Goal: Task Accomplishment & Management: Manage account settings

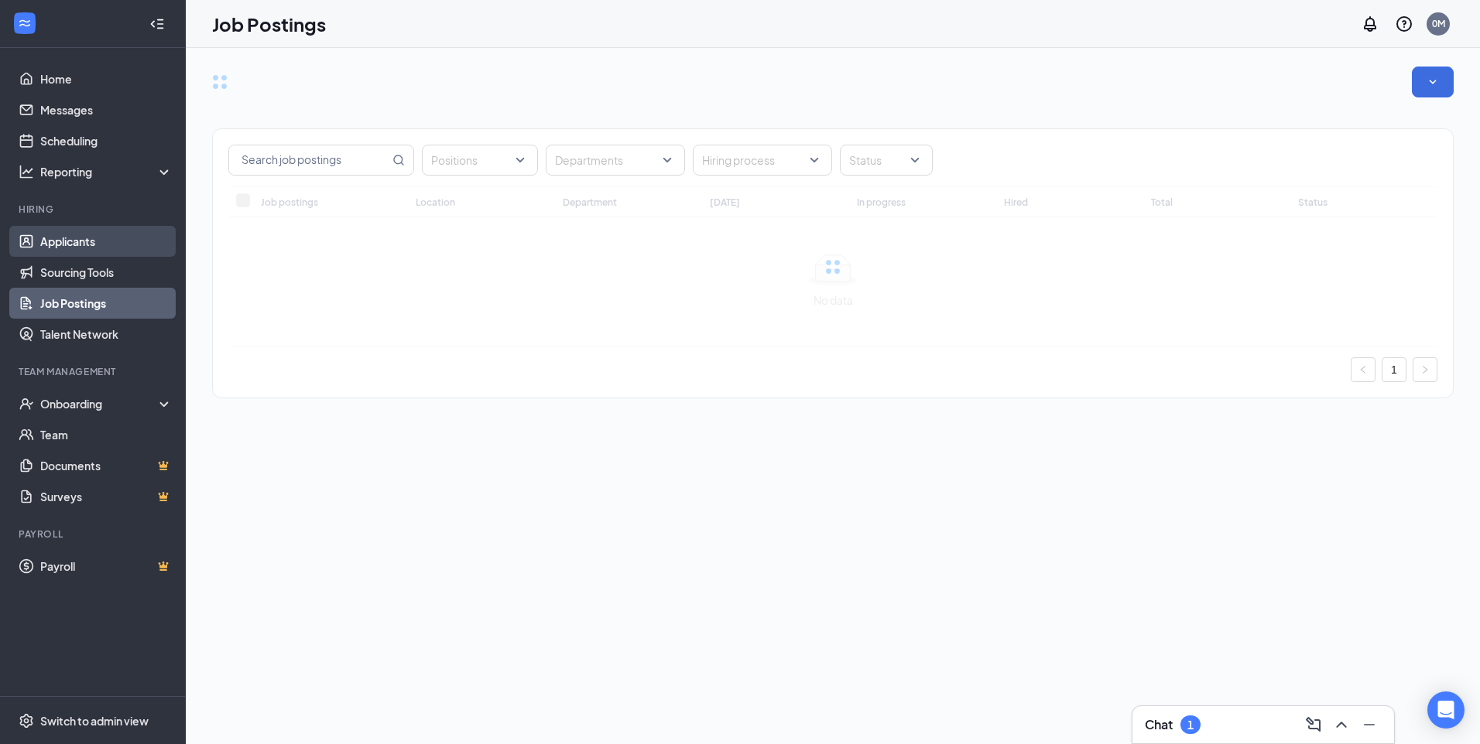
click at [62, 239] on link "Applicants" at bounding box center [106, 241] width 132 height 31
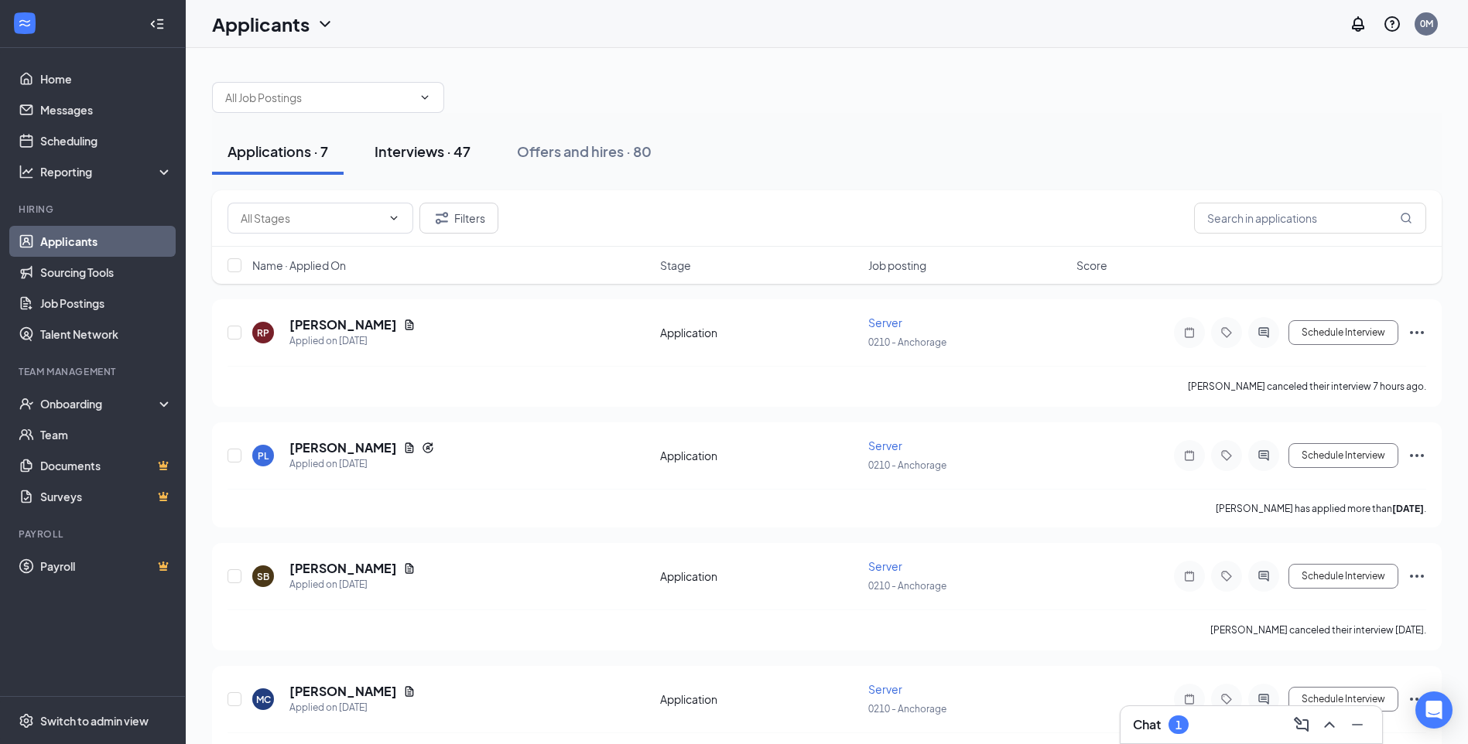
click at [456, 148] on div "Interviews · 47" at bounding box center [423, 151] width 96 height 19
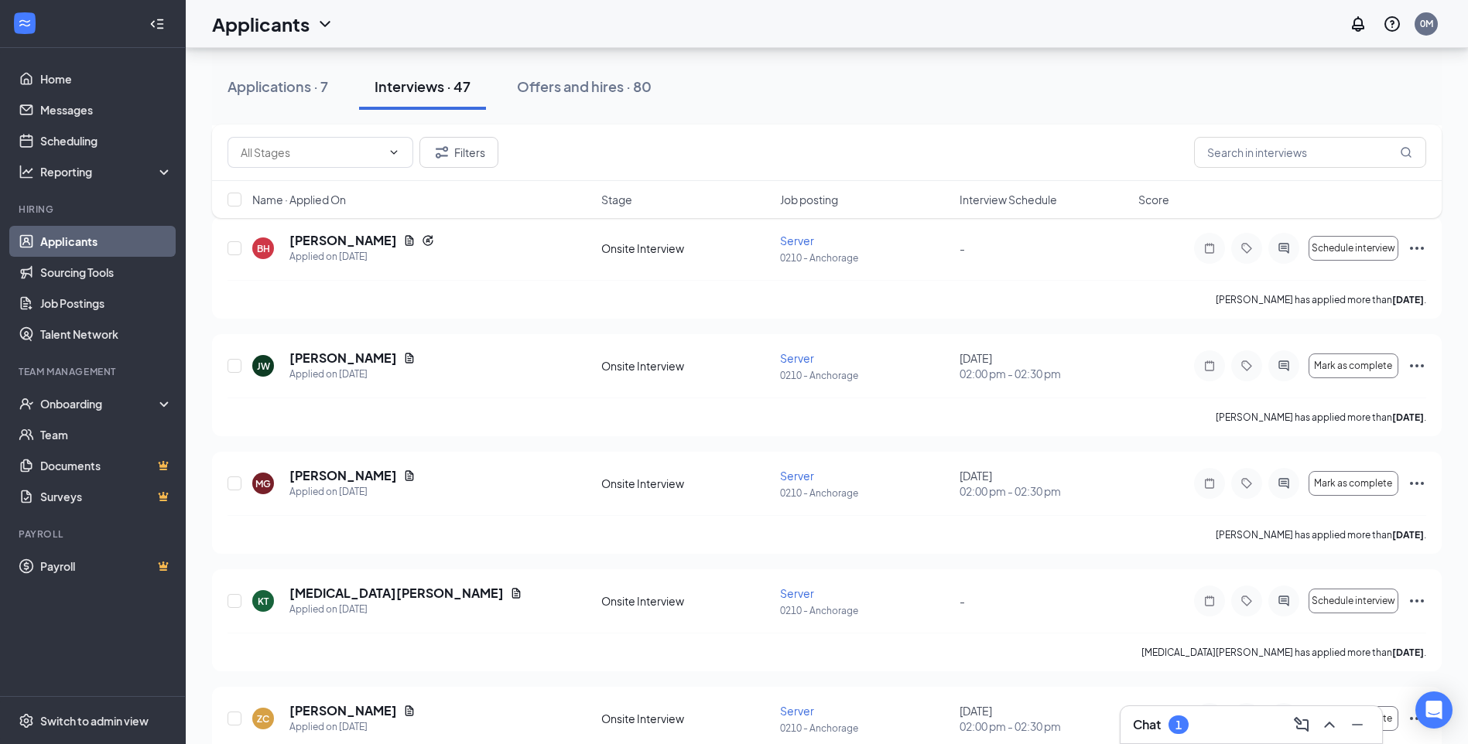
scroll to position [1137, 0]
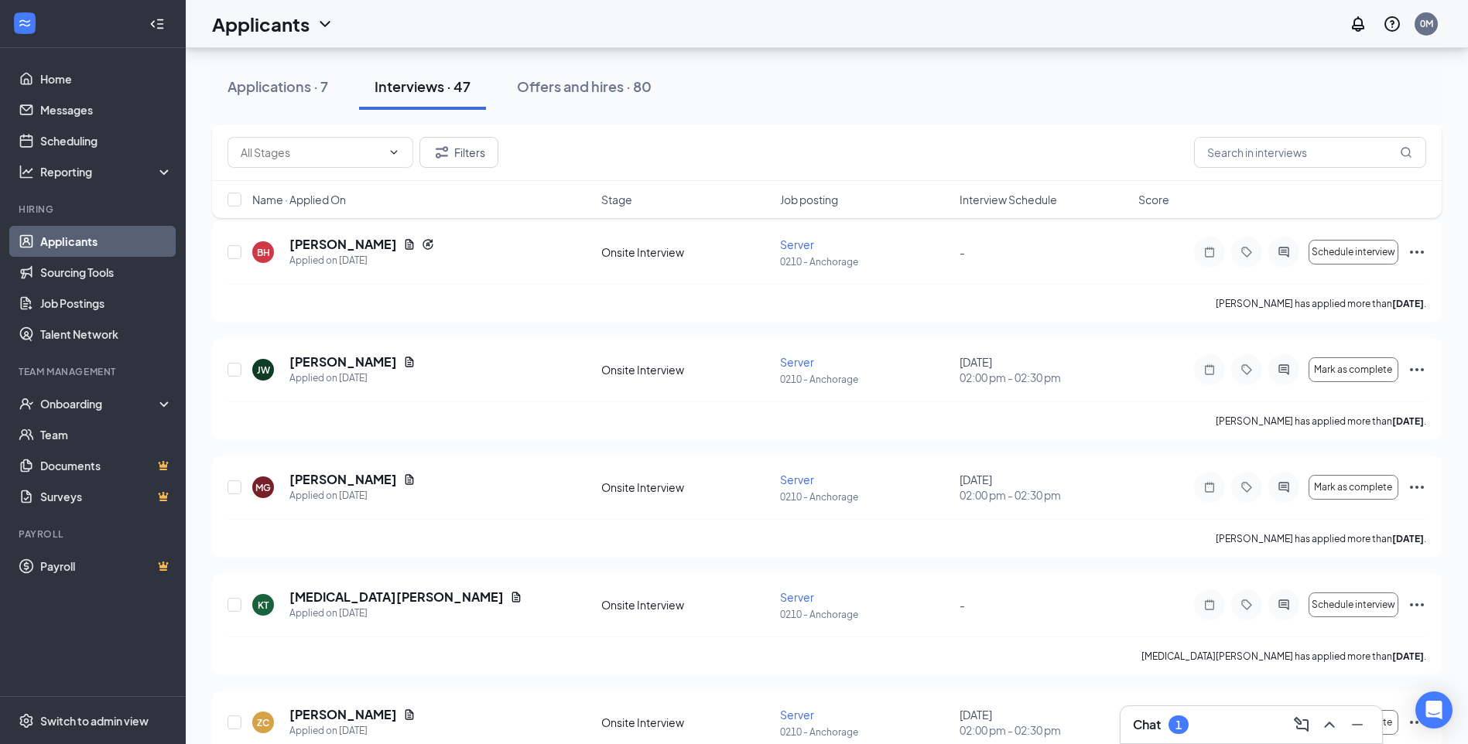
click at [262, 80] on div "Applications · 7" at bounding box center [277, 86] width 101 height 19
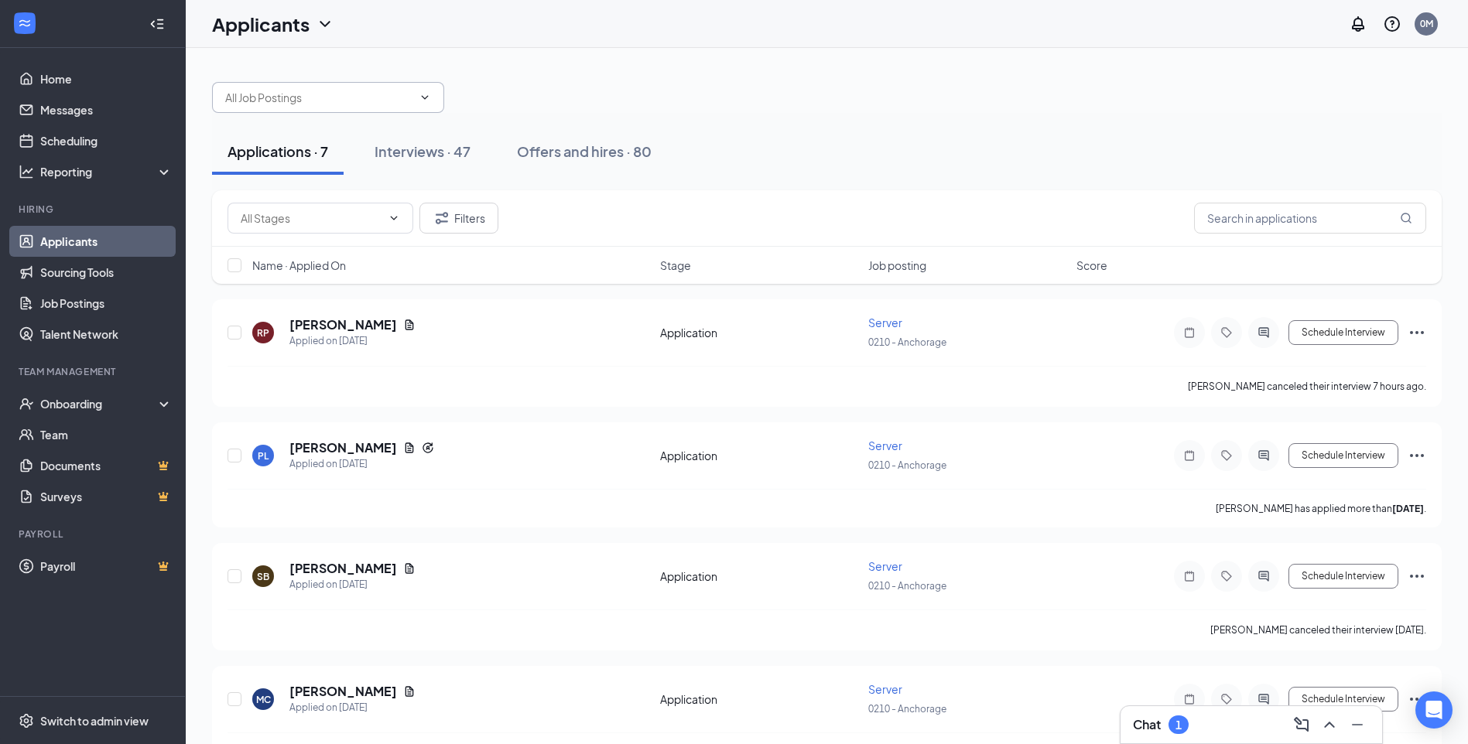
click at [420, 98] on icon "ChevronDown" at bounding box center [425, 97] width 12 height 12
drag, startPoint x: 443, startPoint y: 151, endPoint x: 518, endPoint y: 167, distance: 76.8
click at [443, 151] on div "Interviews · 47" at bounding box center [423, 151] width 96 height 19
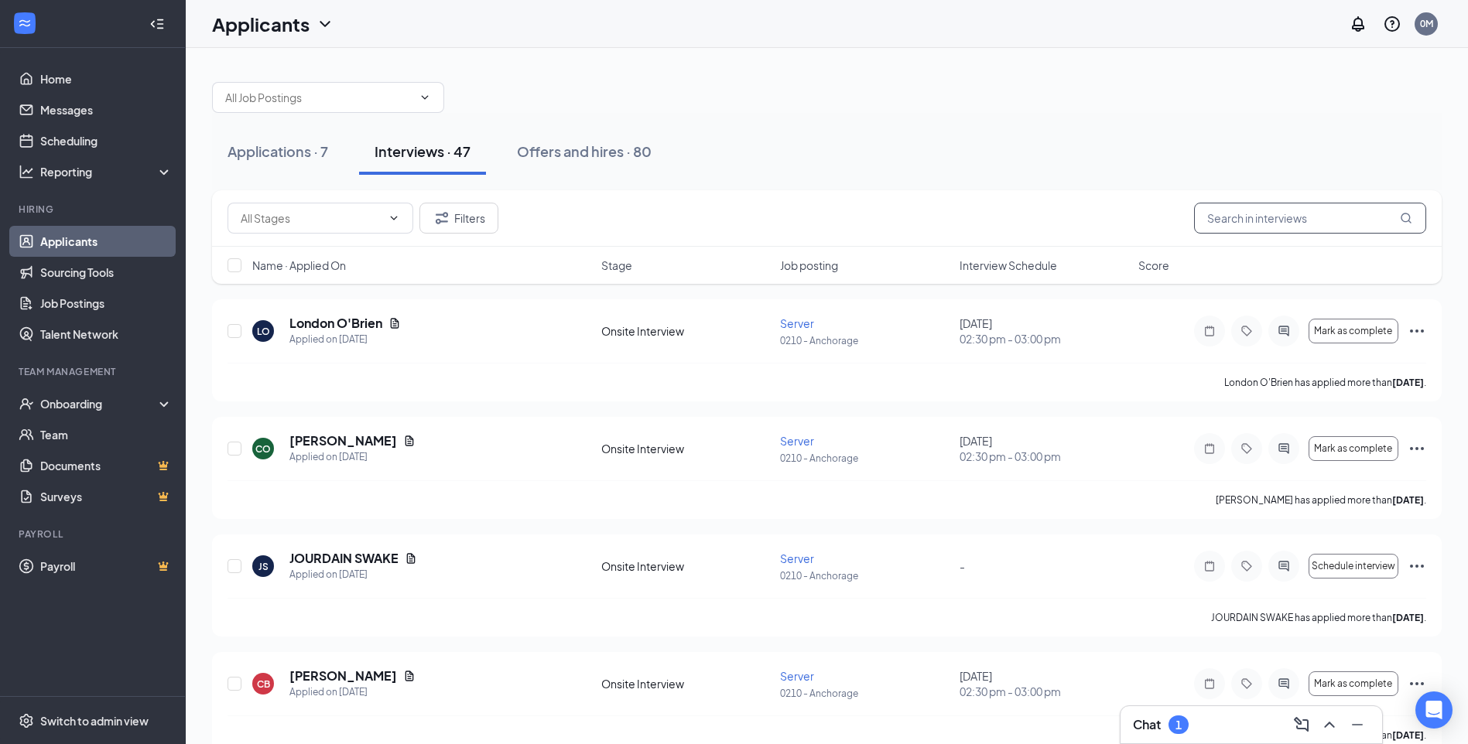
click at [1302, 218] on input "text" at bounding box center [1310, 218] width 232 height 31
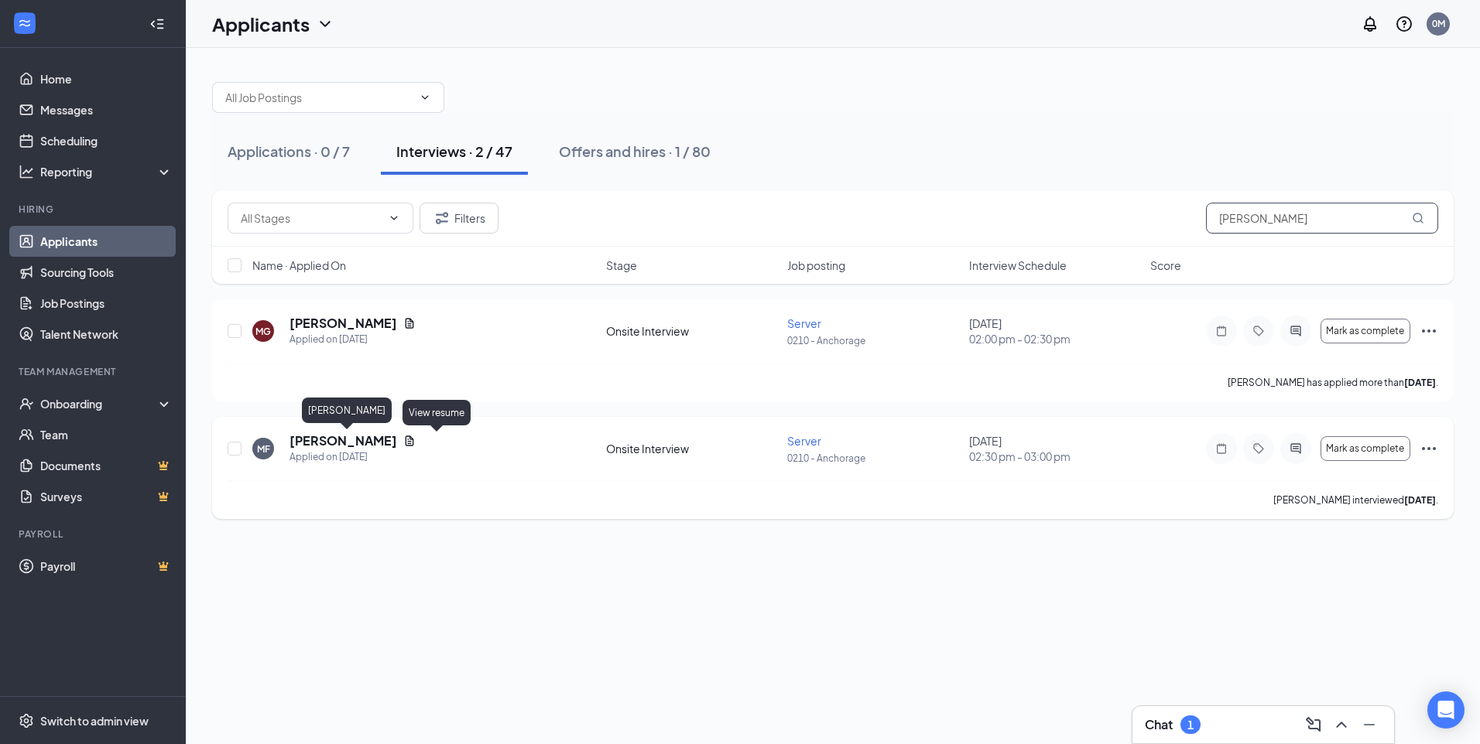
type input "Michael"
click at [397, 440] on h5 "MICHAEL FOEH-LANG" at bounding box center [343, 441] width 108 height 17
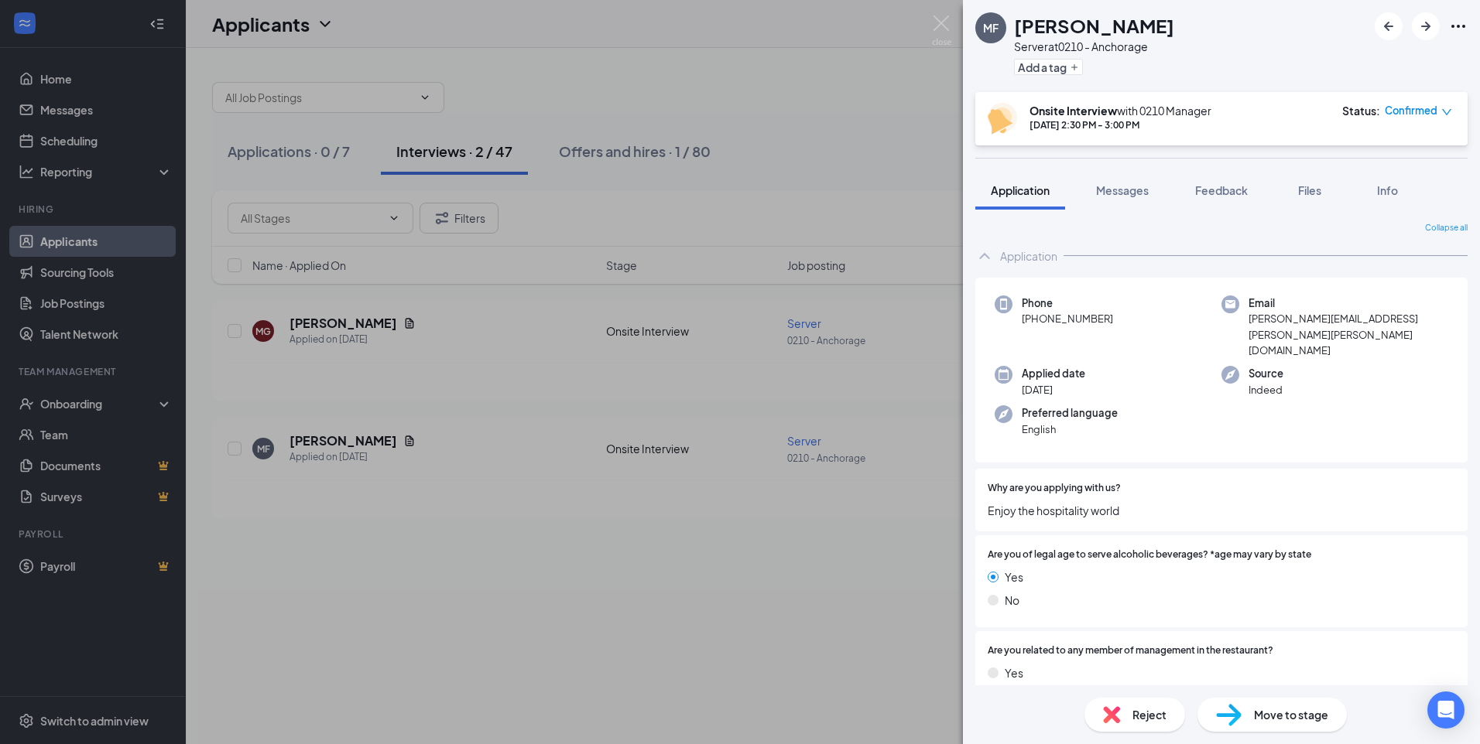
click at [1421, 104] on span "Confirmed" at bounding box center [1410, 110] width 53 height 15
click at [1421, 109] on span "Confirmed" at bounding box center [1410, 110] width 53 height 15
click at [1442, 108] on icon "down" at bounding box center [1446, 112] width 11 height 11
click at [1365, 184] on span "Mark complete" at bounding box center [1371, 181] width 77 height 17
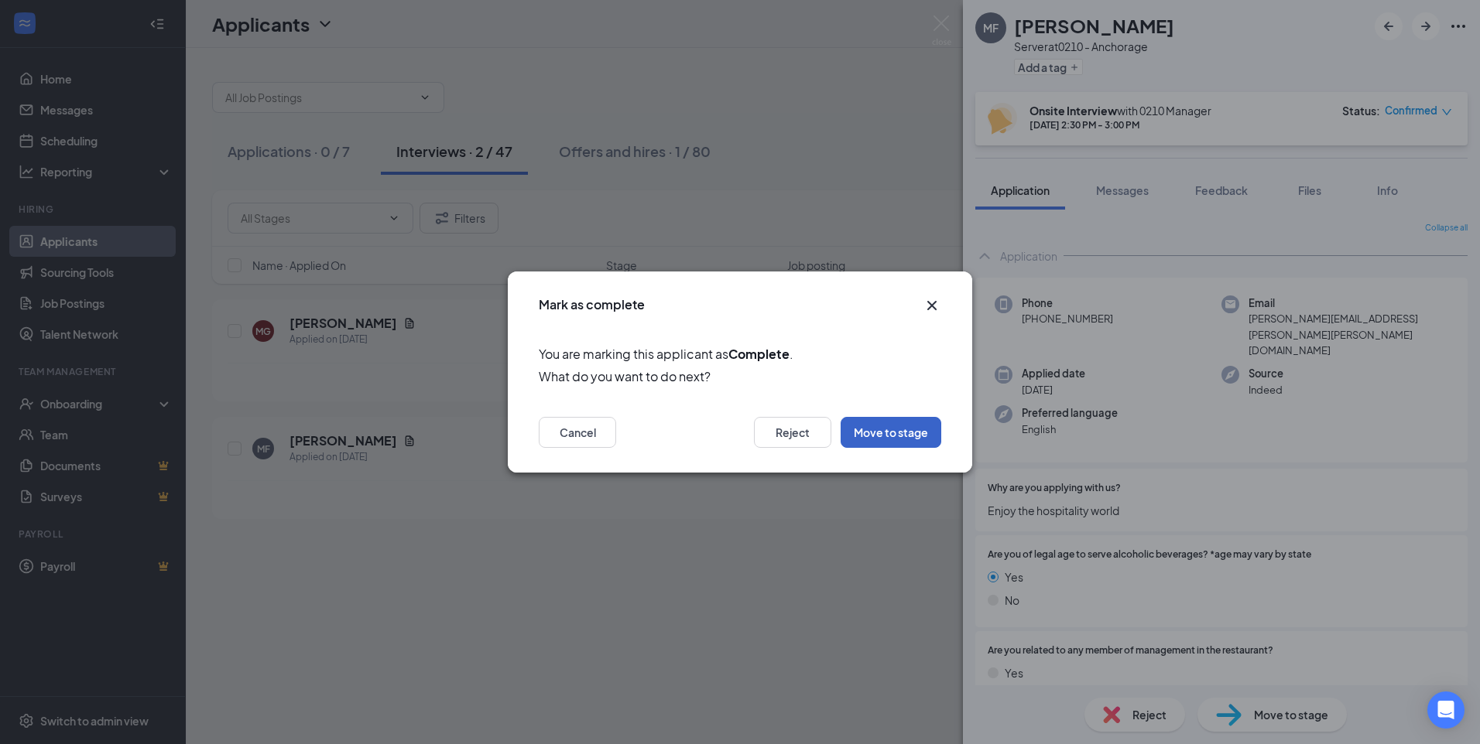
click at [902, 429] on button "Move to stage" at bounding box center [890, 432] width 101 height 31
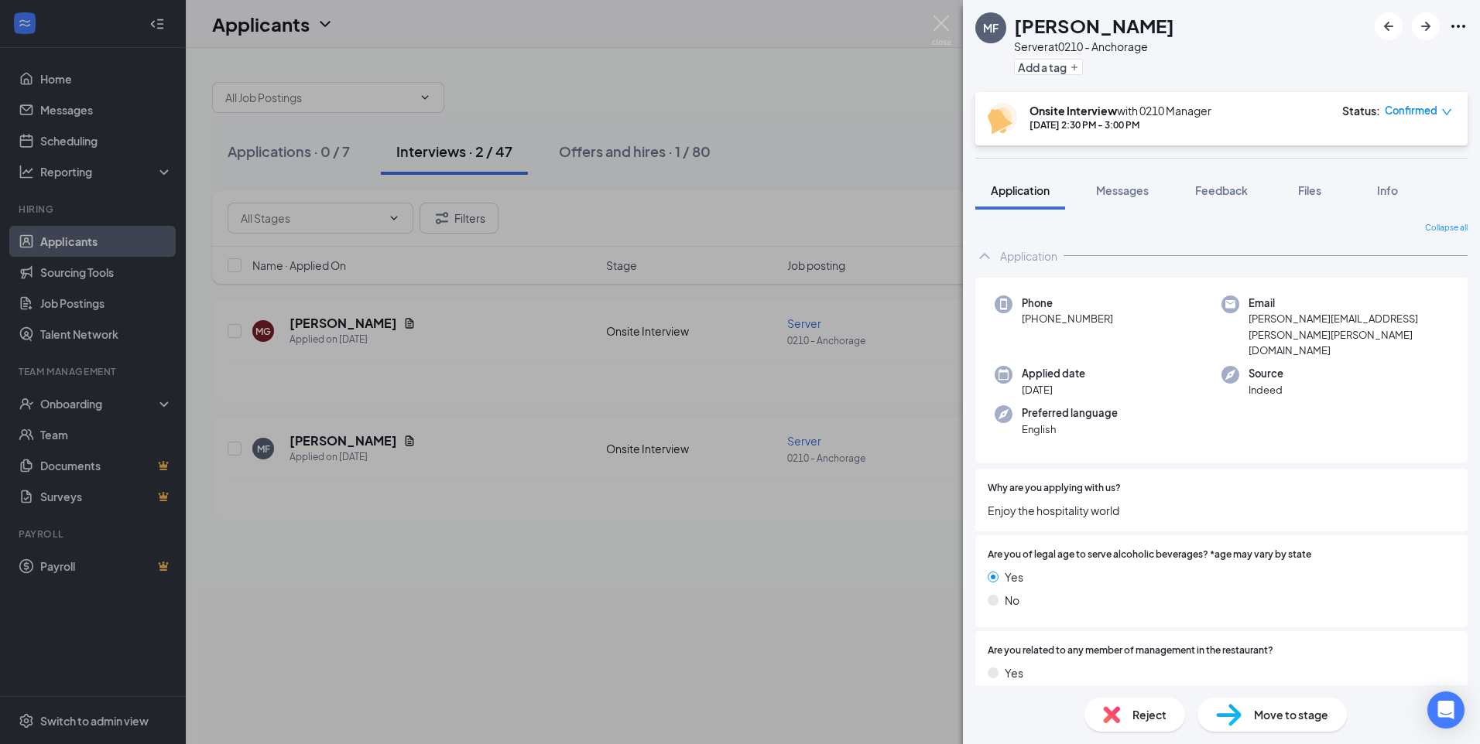
type input "Hiring Complete (final stage)"
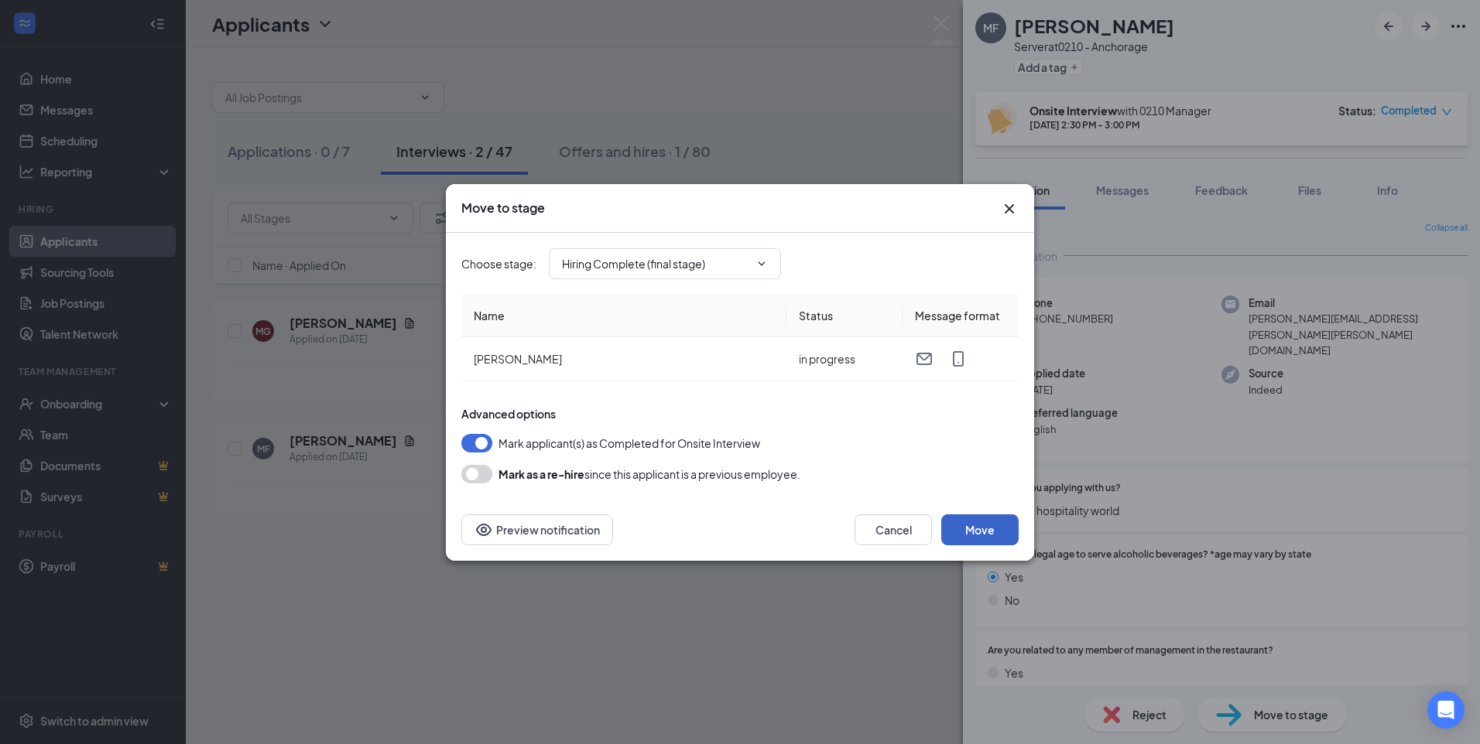
click at [995, 529] on button "Move" at bounding box center [979, 530] width 77 height 31
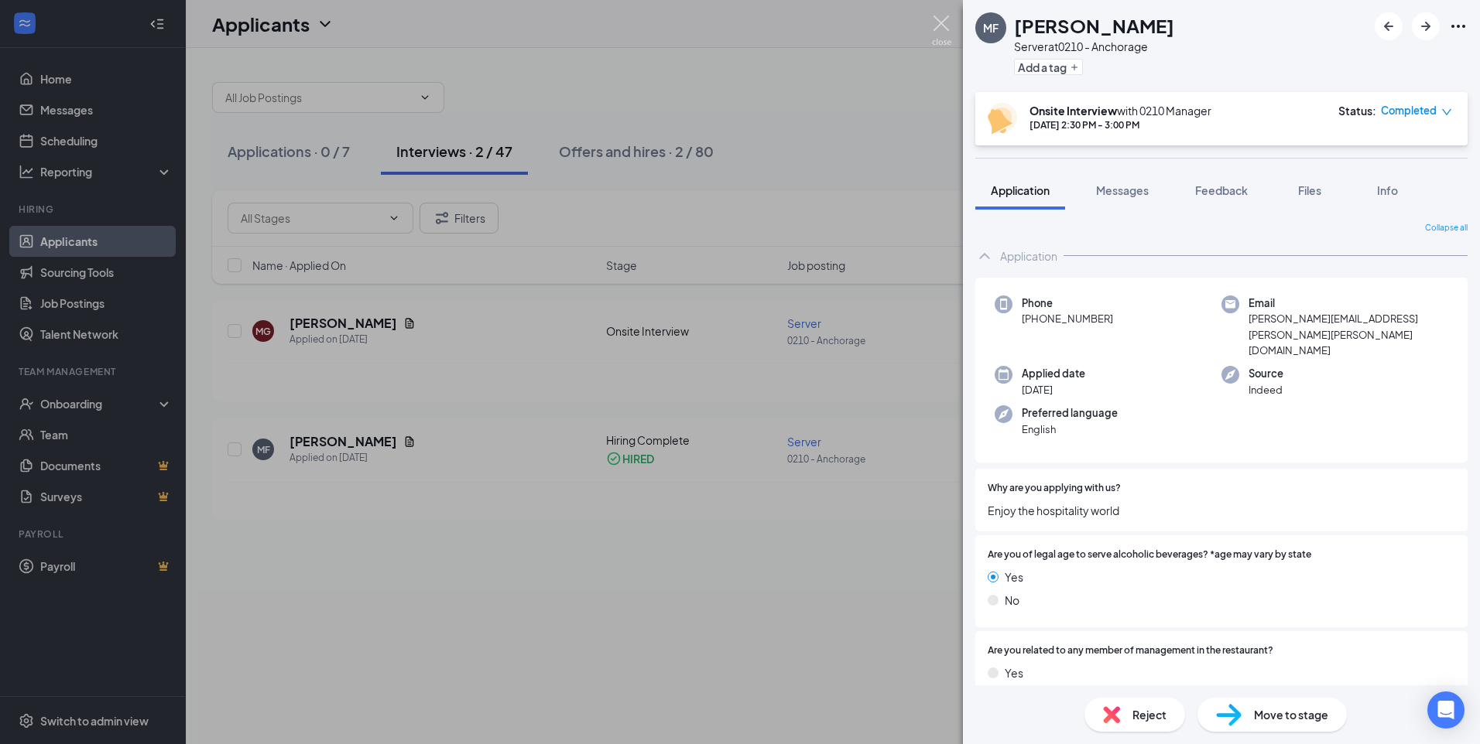
click at [937, 24] on img at bounding box center [941, 30] width 19 height 30
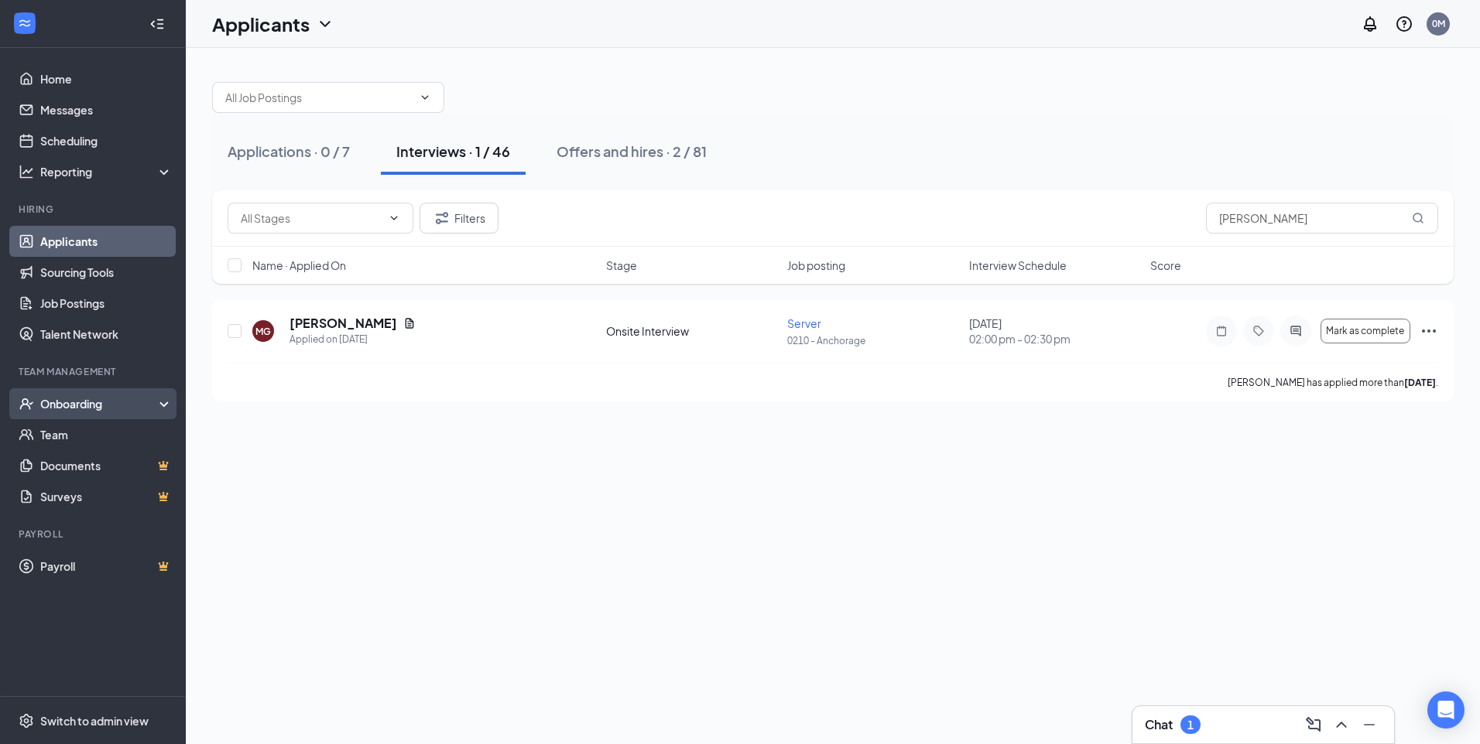
click at [68, 403] on div "Onboarding" at bounding box center [99, 403] width 119 height 15
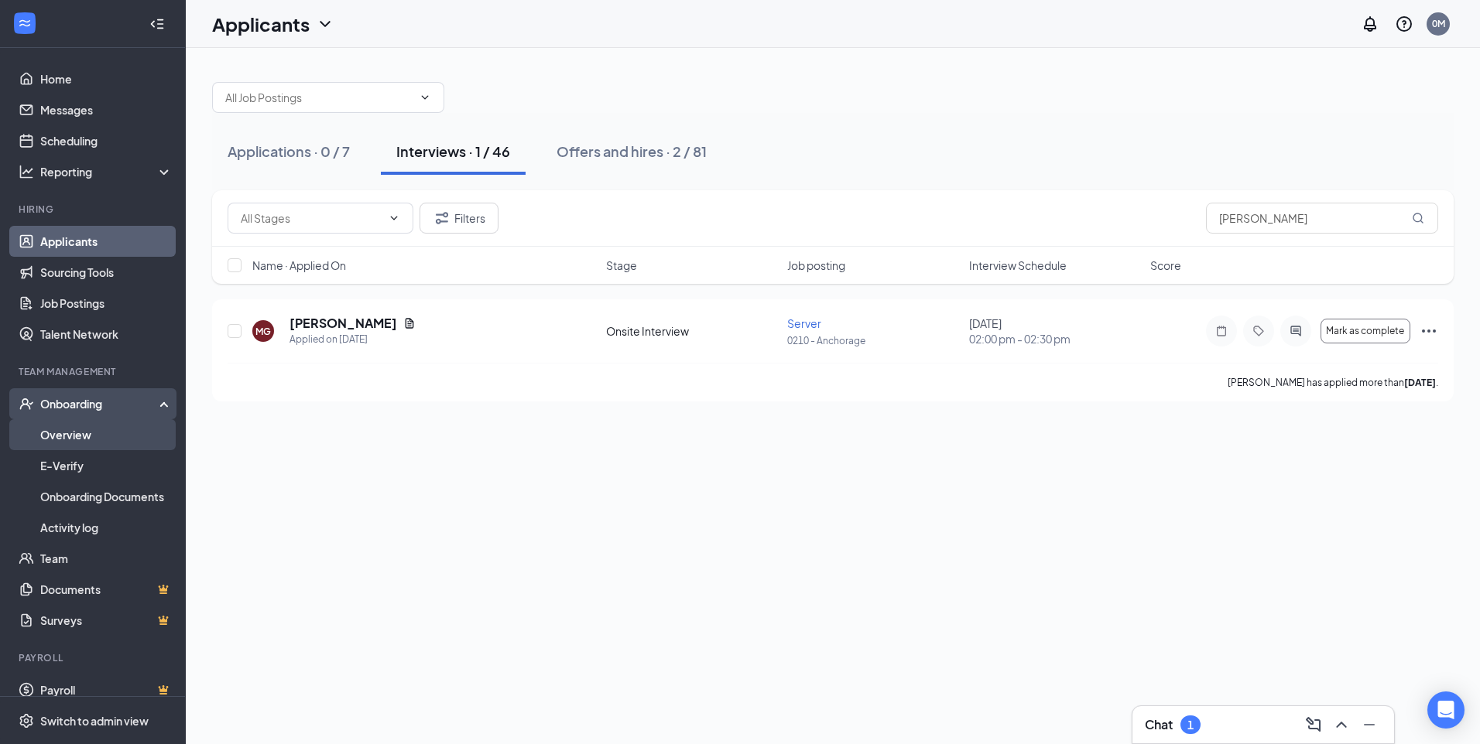
click at [82, 437] on link "Overview" at bounding box center [106, 434] width 132 height 31
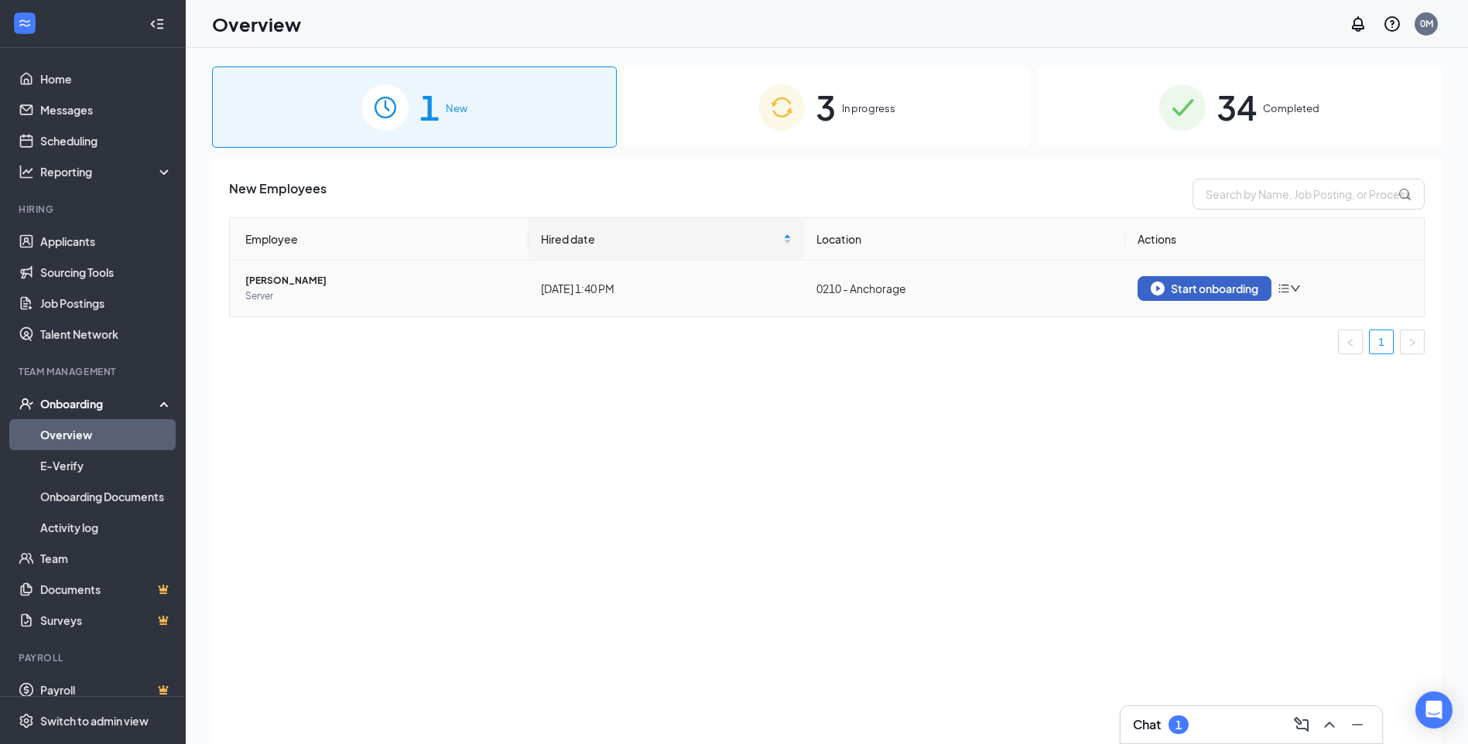
click at [1184, 284] on div "Start onboarding" at bounding box center [1205, 289] width 108 height 14
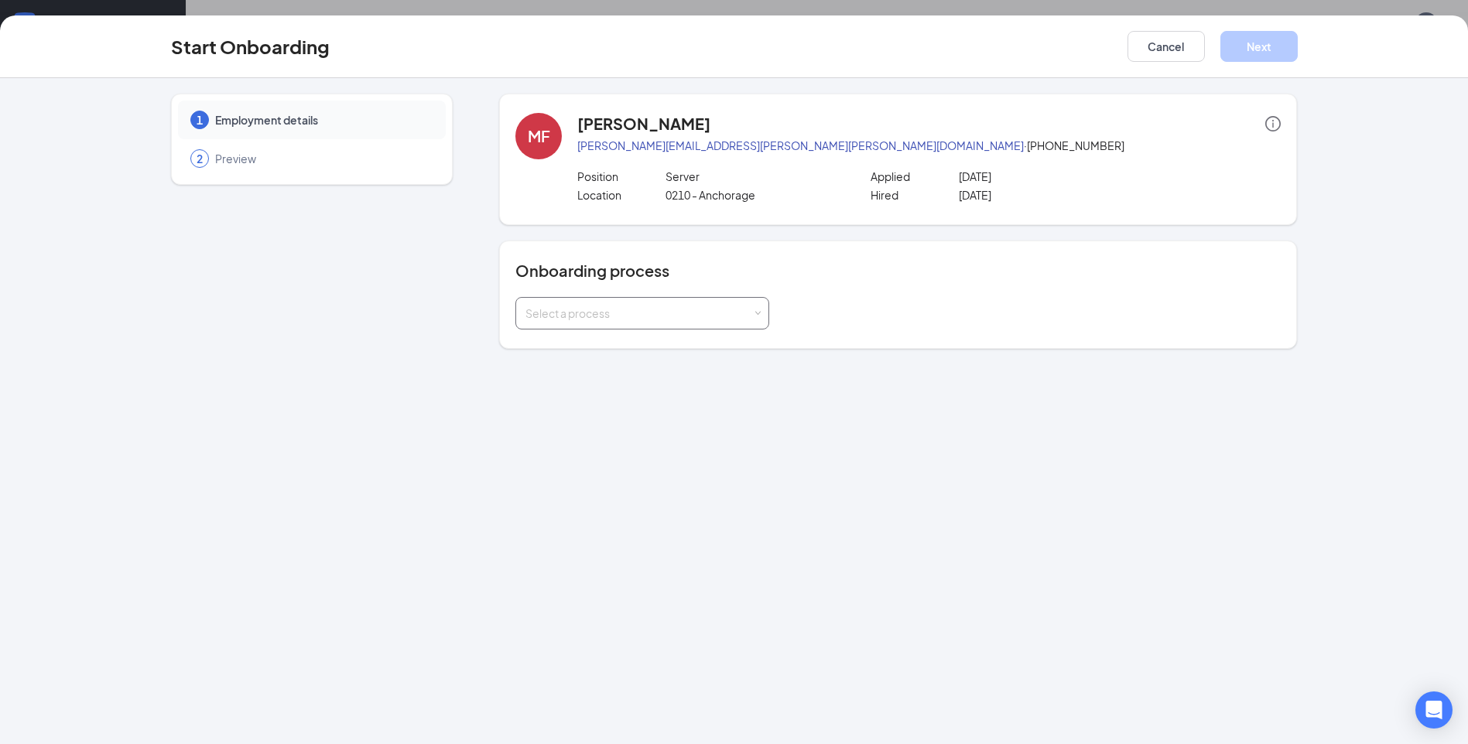
click at [699, 313] on div "Select a process" at bounding box center [638, 313] width 227 height 15
type input "Anch"
click at [648, 344] on span "0210 - Anchorage AK Onboarding Process" at bounding box center [628, 346] width 212 height 14
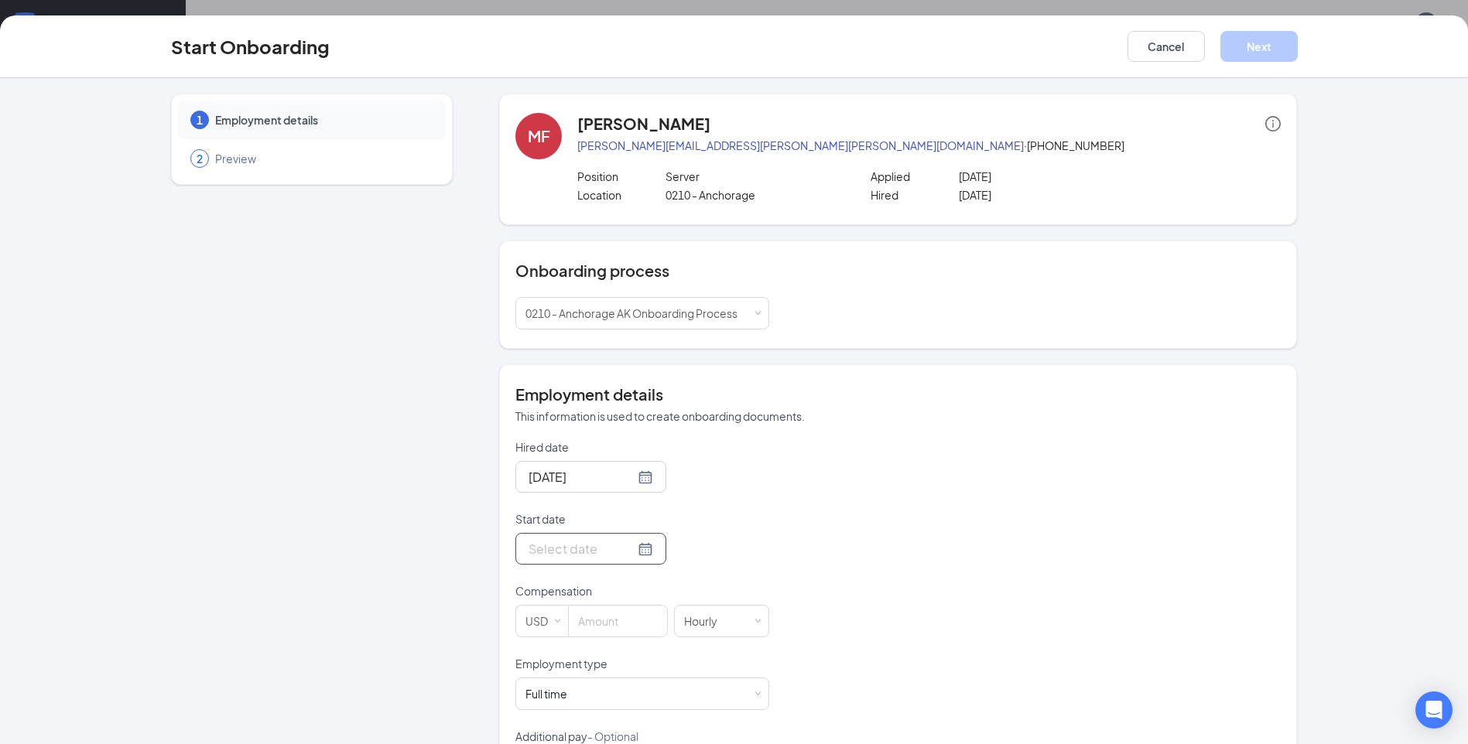
click at [630, 549] on div at bounding box center [591, 548] width 125 height 19
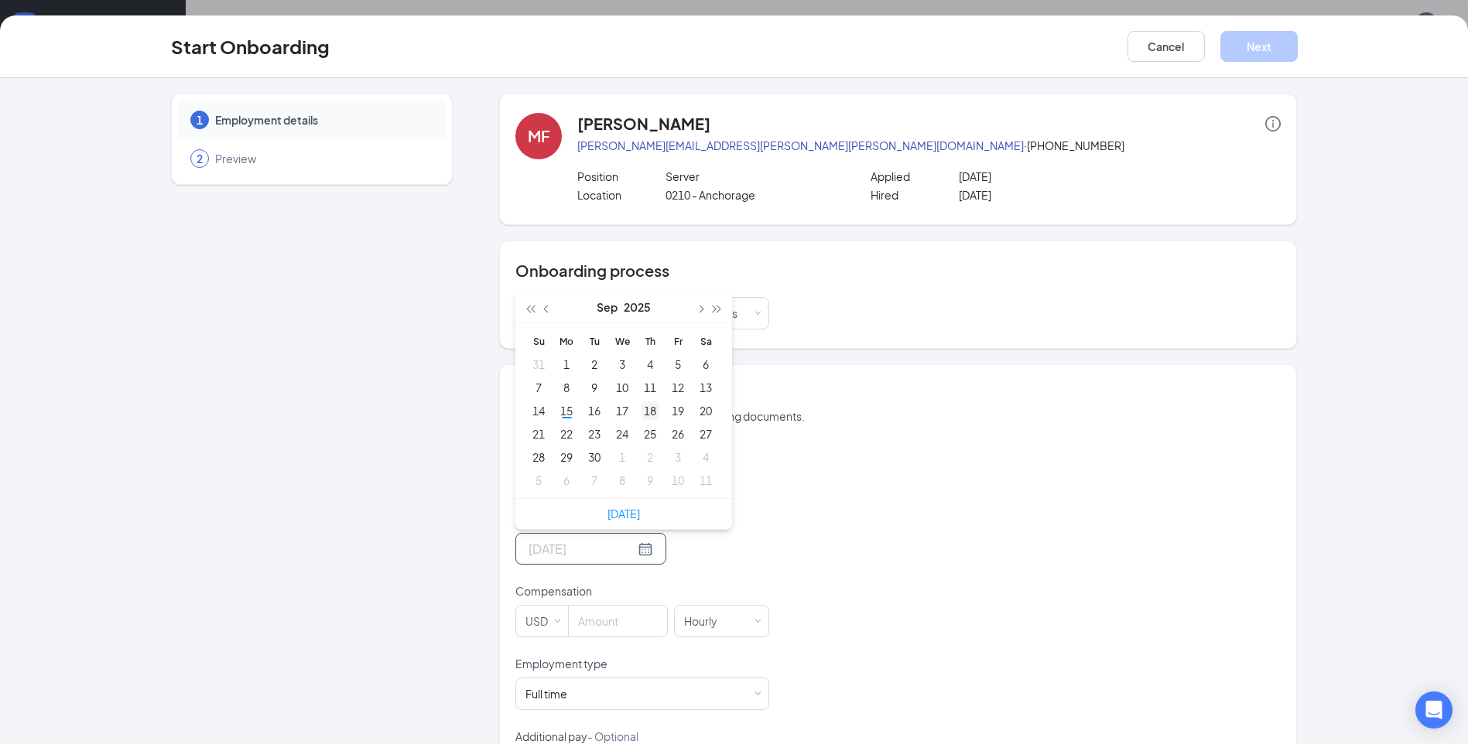
type input "Sep 18, 2025"
click at [646, 412] on div "18" at bounding box center [650, 411] width 19 height 19
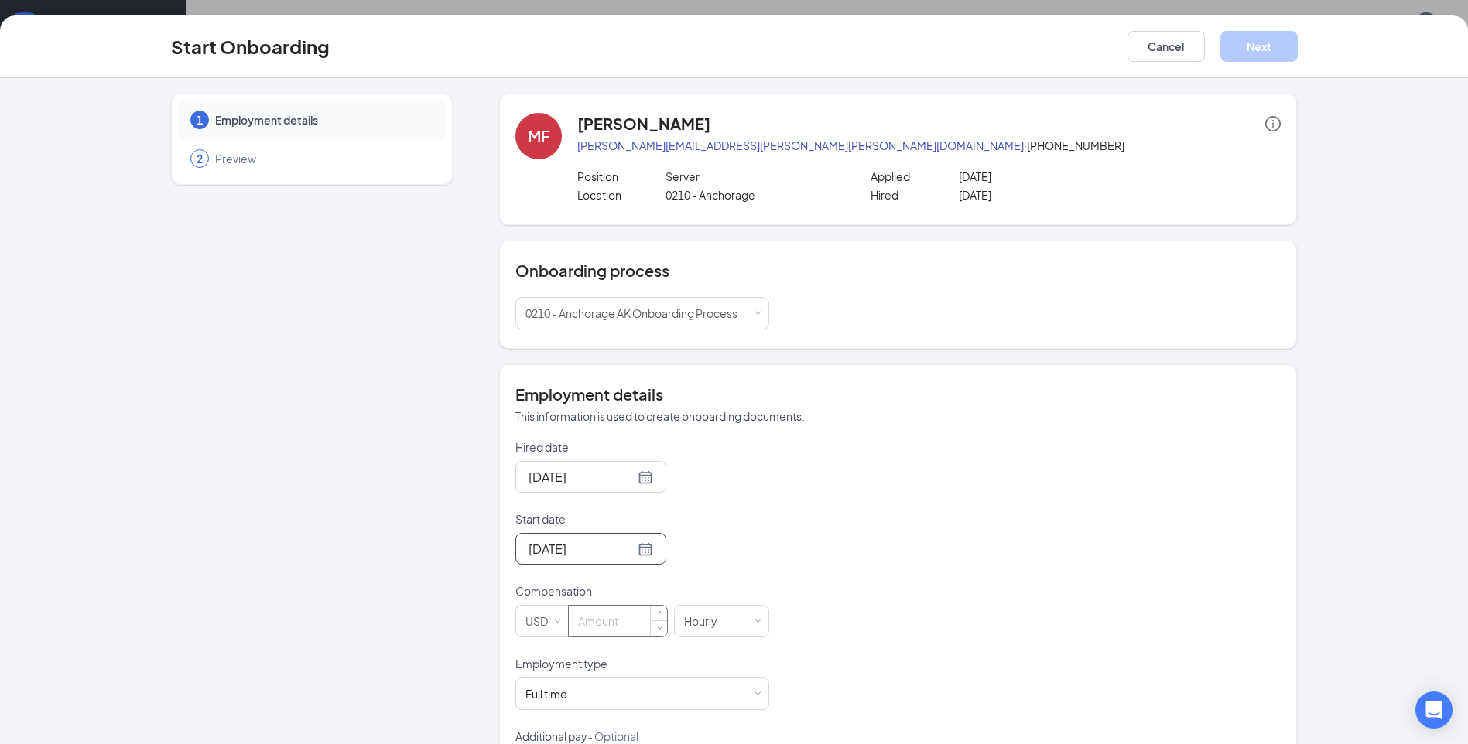
click at [623, 626] on input at bounding box center [618, 621] width 98 height 31
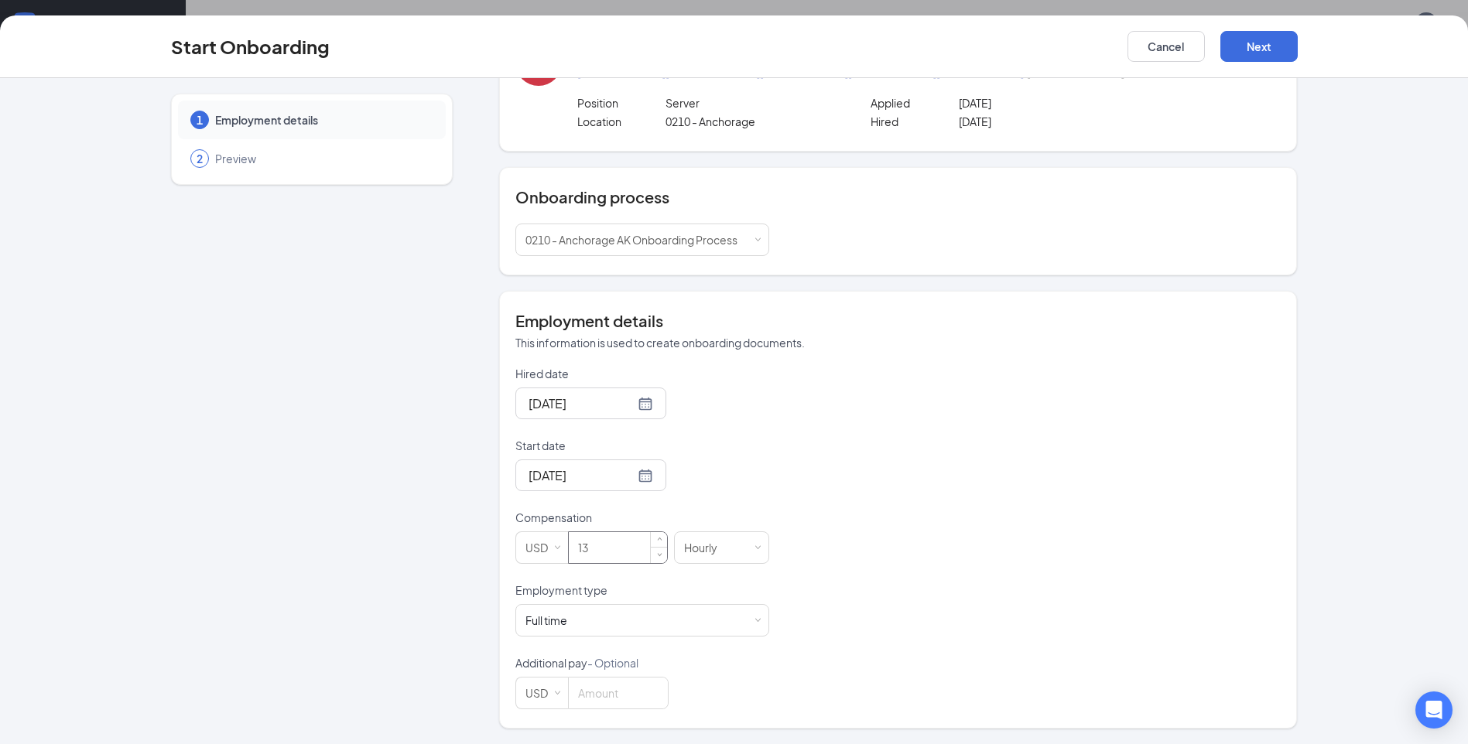
click at [604, 553] on input "13" at bounding box center [618, 547] width 98 height 31
type input "13"
click at [932, 494] on div "Hired date Sep 15, 2025 Start date Sep 18, 2025 Sep 2025 Su Mo Tu We Th Fr Sa 3…" at bounding box center [897, 538] width 765 height 344
click at [1276, 50] on button "Next" at bounding box center [1258, 46] width 77 height 31
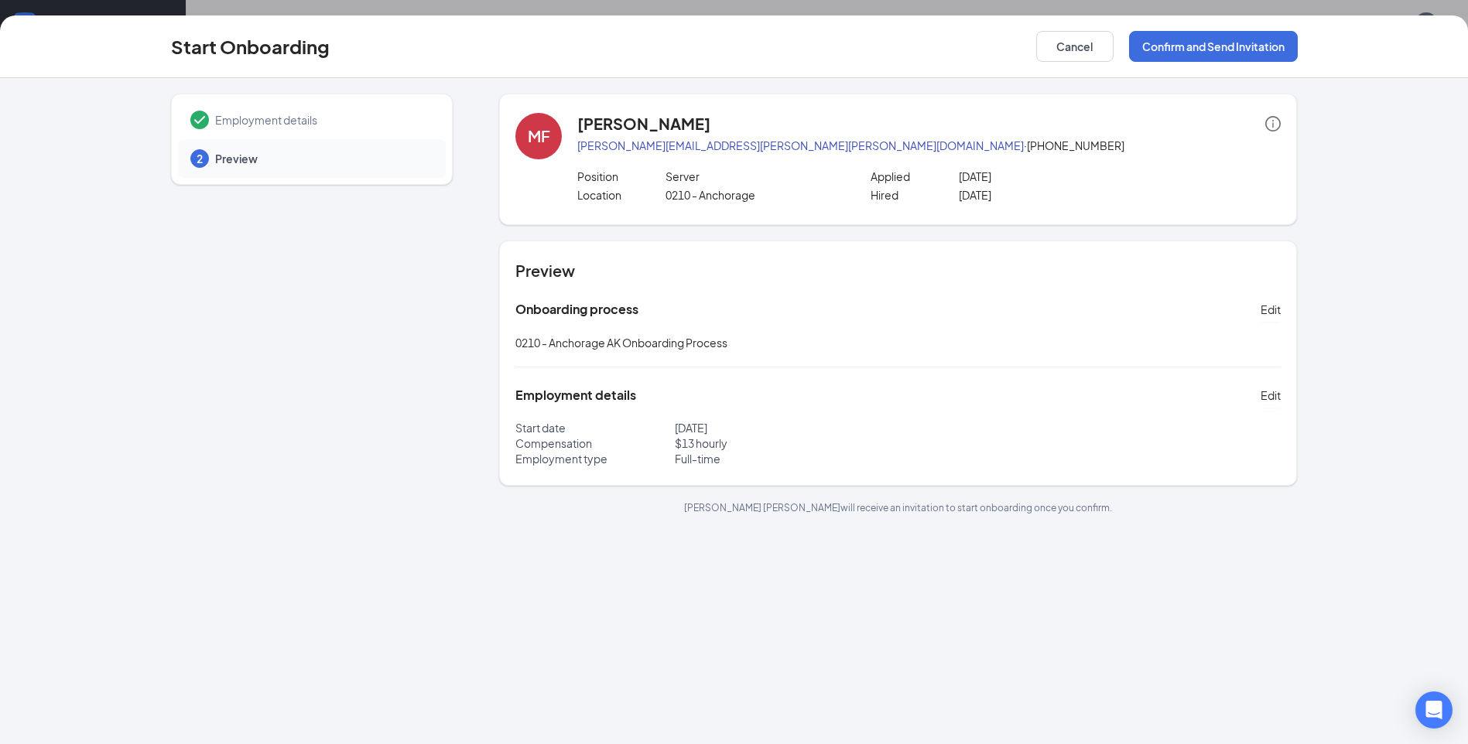
scroll to position [0, 0]
click at [1272, 395] on span "Edit" at bounding box center [1271, 395] width 20 height 15
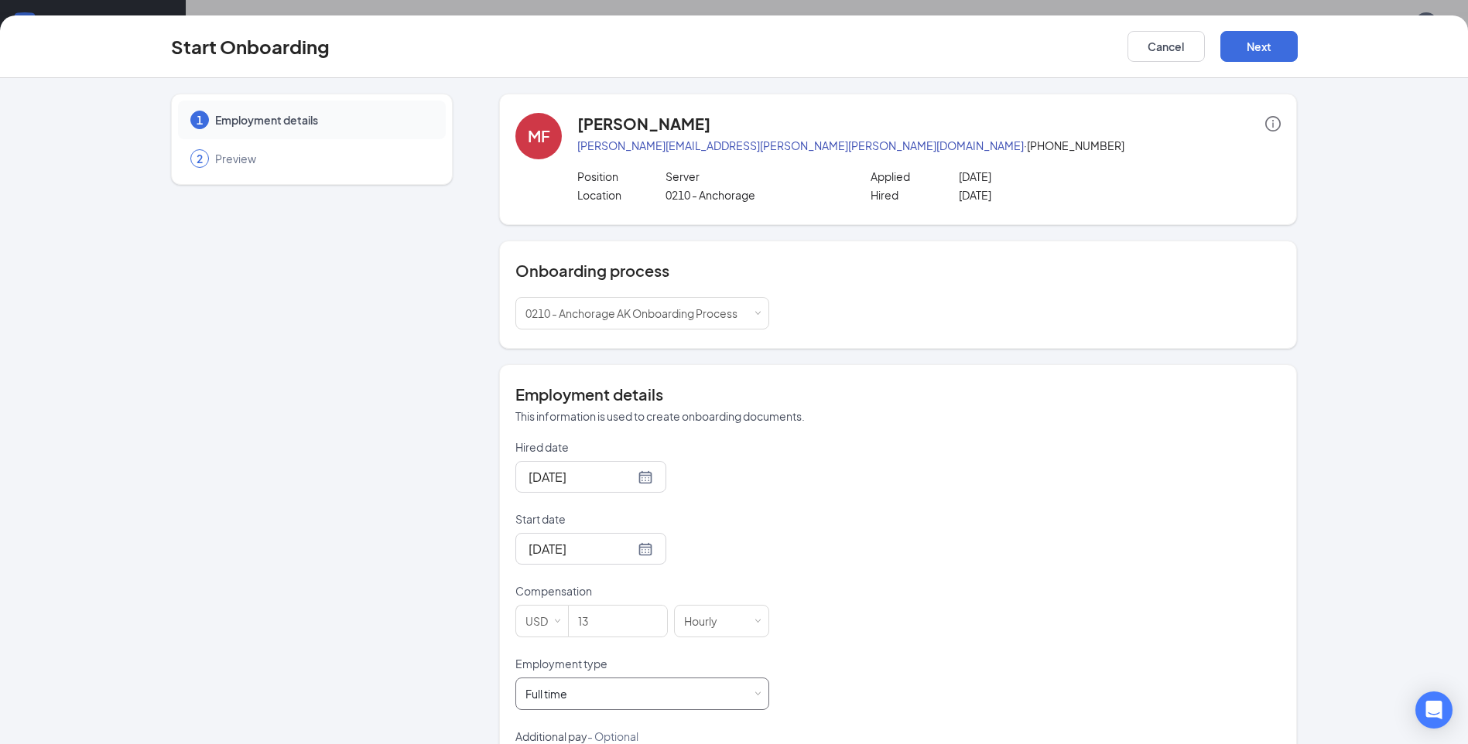
click at [617, 694] on div "Full time Works 30+ hours per week and is reasonably expected to work" at bounding box center [642, 694] width 234 height 31
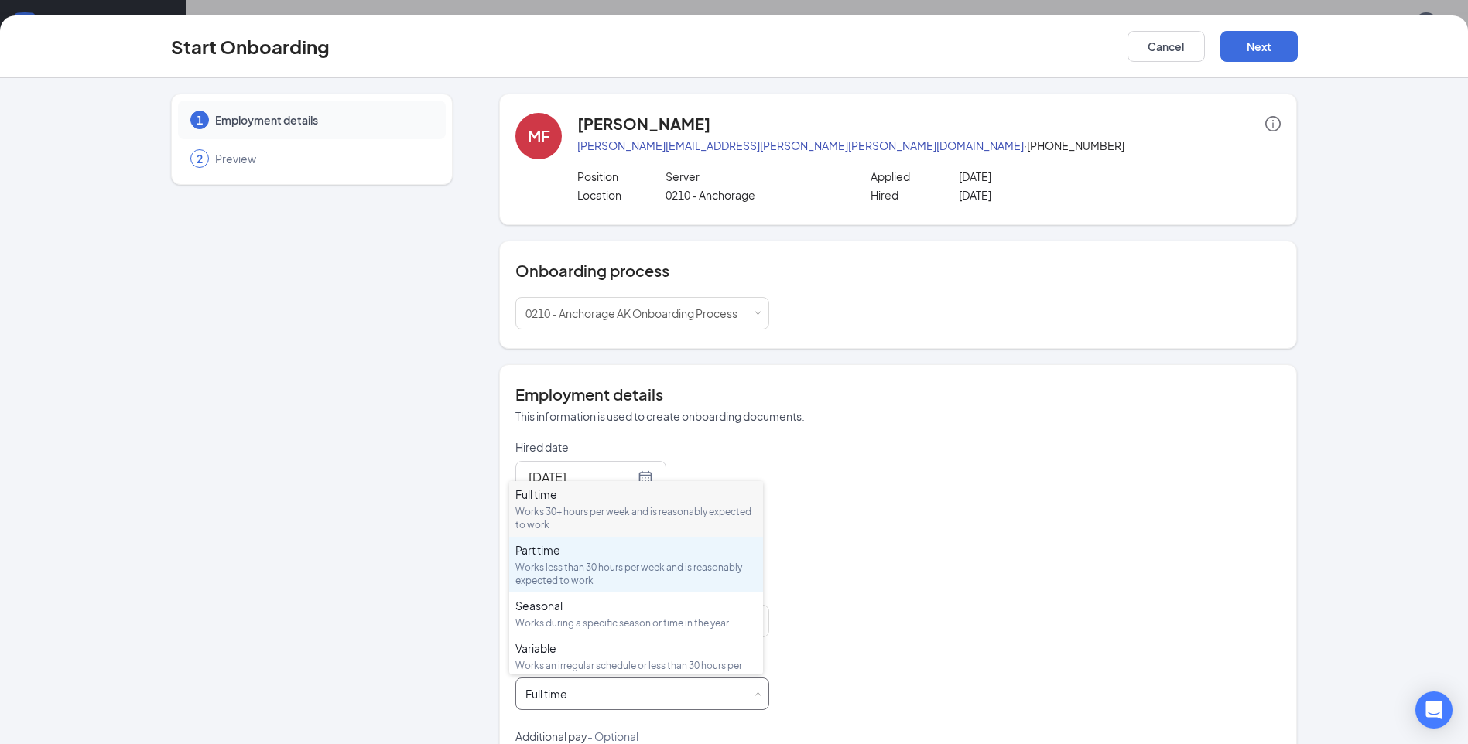
click at [553, 555] on div "Part time" at bounding box center [635, 549] width 241 height 15
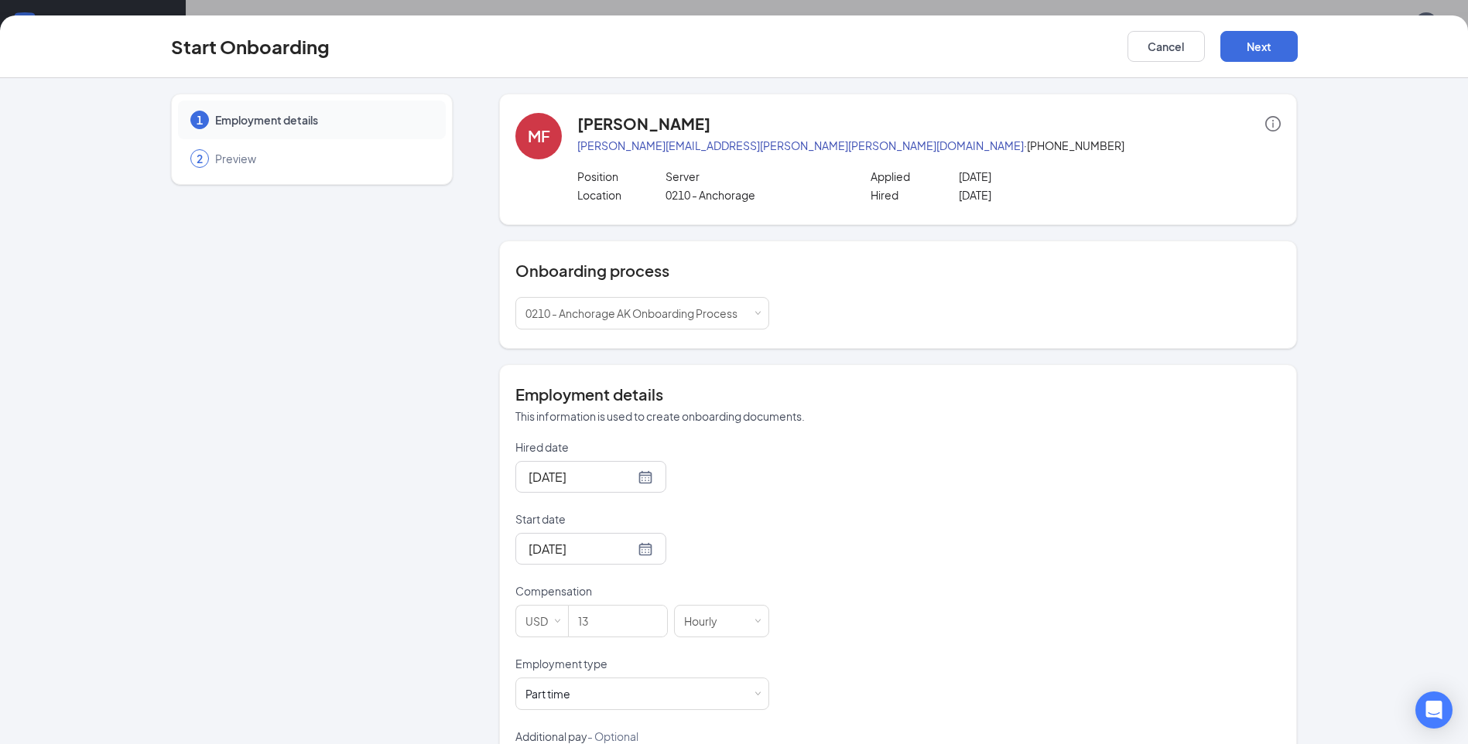
click at [1147, 518] on div "Hired date Sep 15, 2025 Start date Sep 18, 2025 Compensation USD 13 Hourly Empl…" at bounding box center [897, 612] width 765 height 344
click at [1257, 42] on button "Next" at bounding box center [1258, 46] width 77 height 31
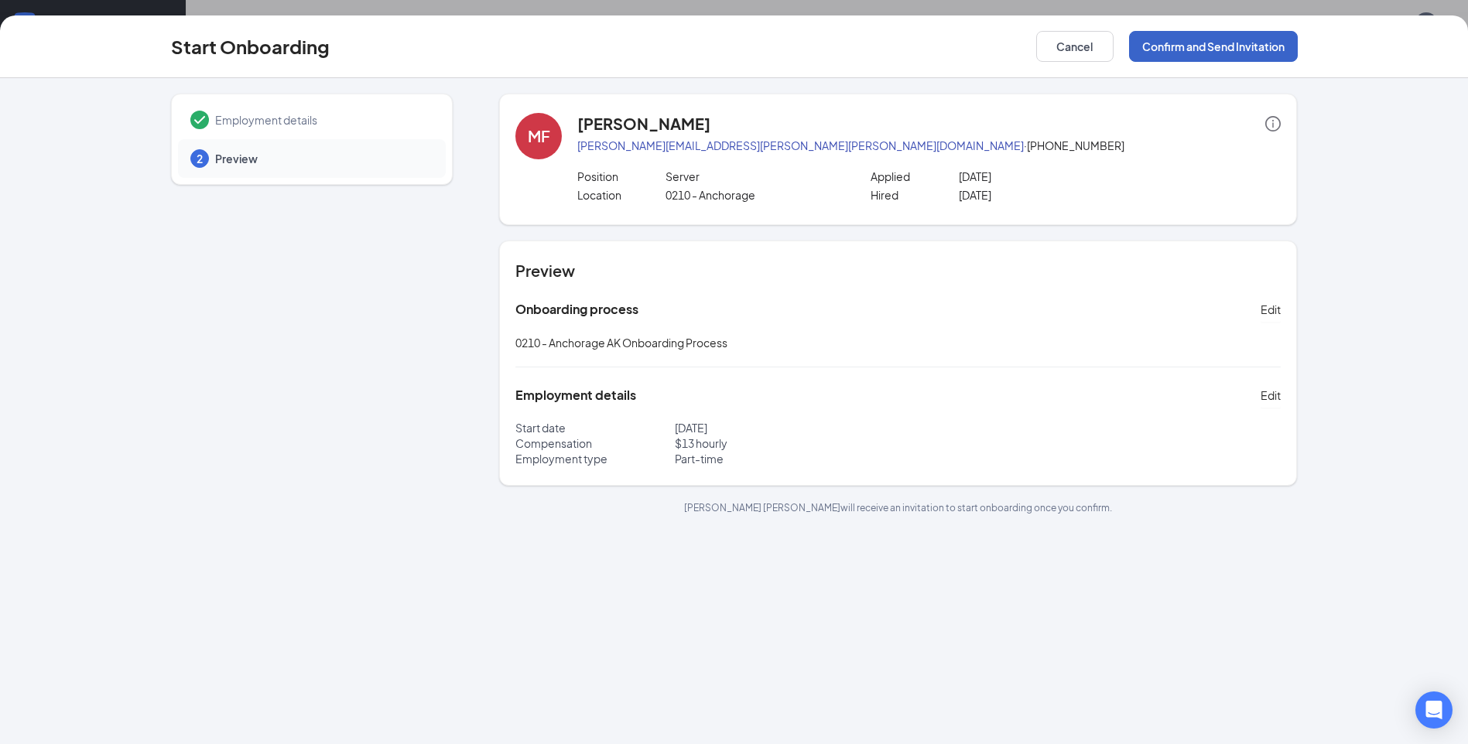
click at [1217, 48] on button "Confirm and Send Invitation" at bounding box center [1213, 46] width 169 height 31
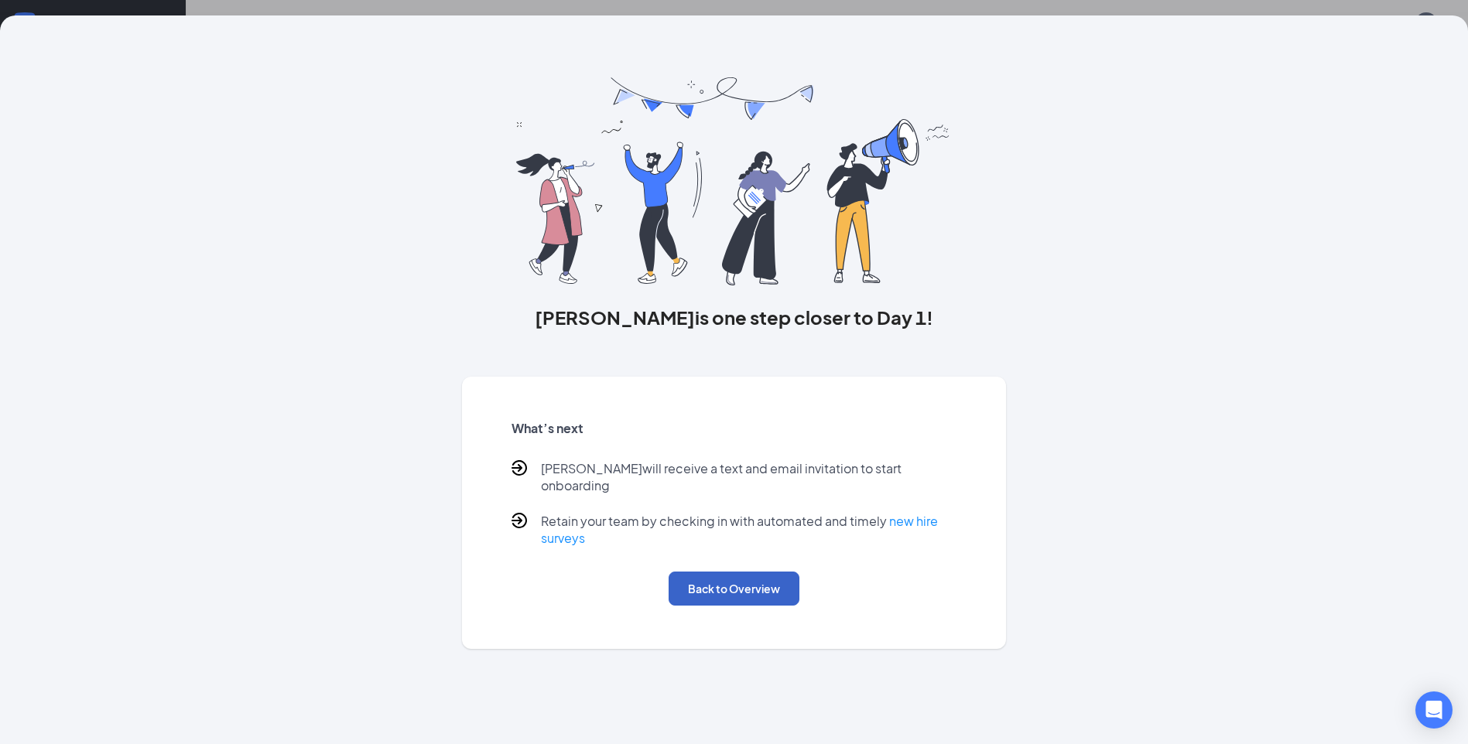
click at [751, 572] on button "Back to Overview" at bounding box center [734, 589] width 131 height 34
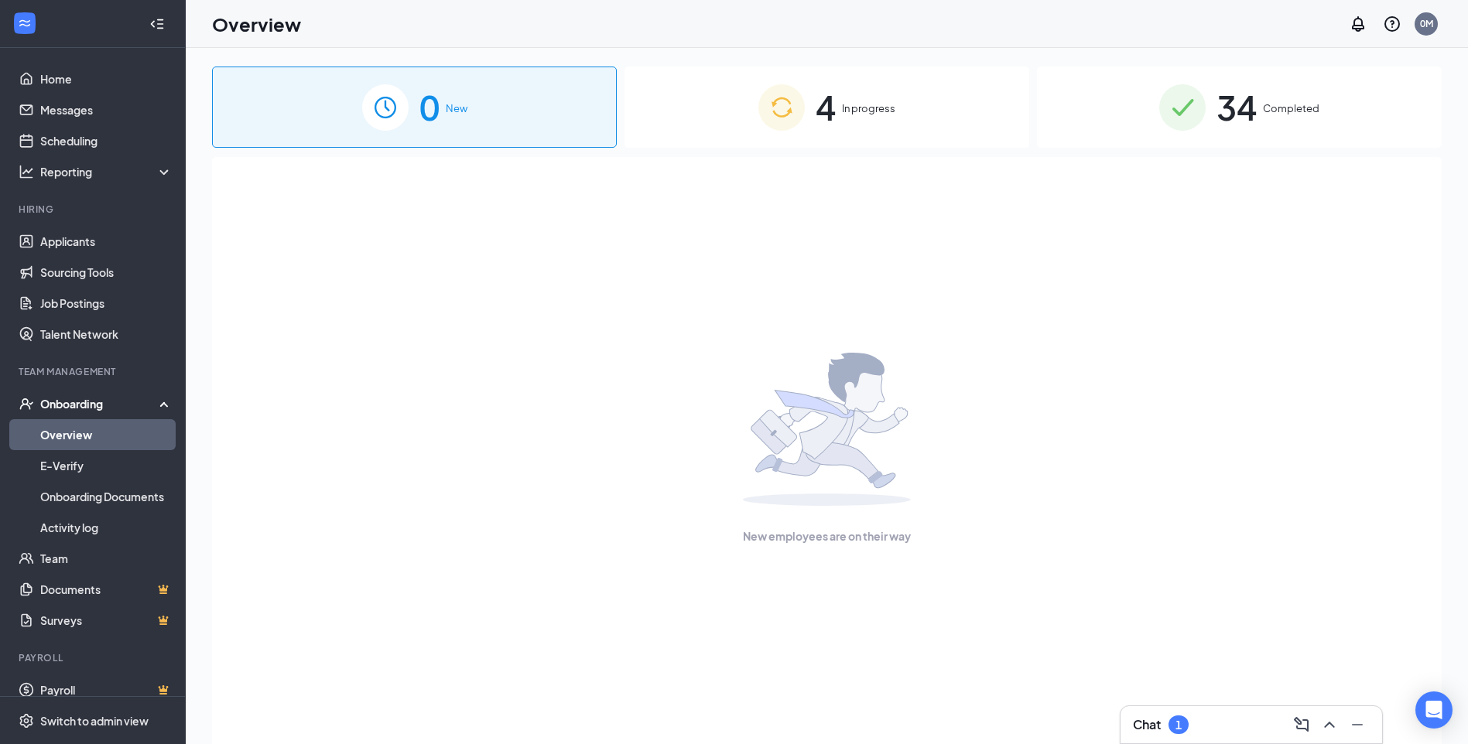
click at [792, 119] on img at bounding box center [781, 107] width 46 height 46
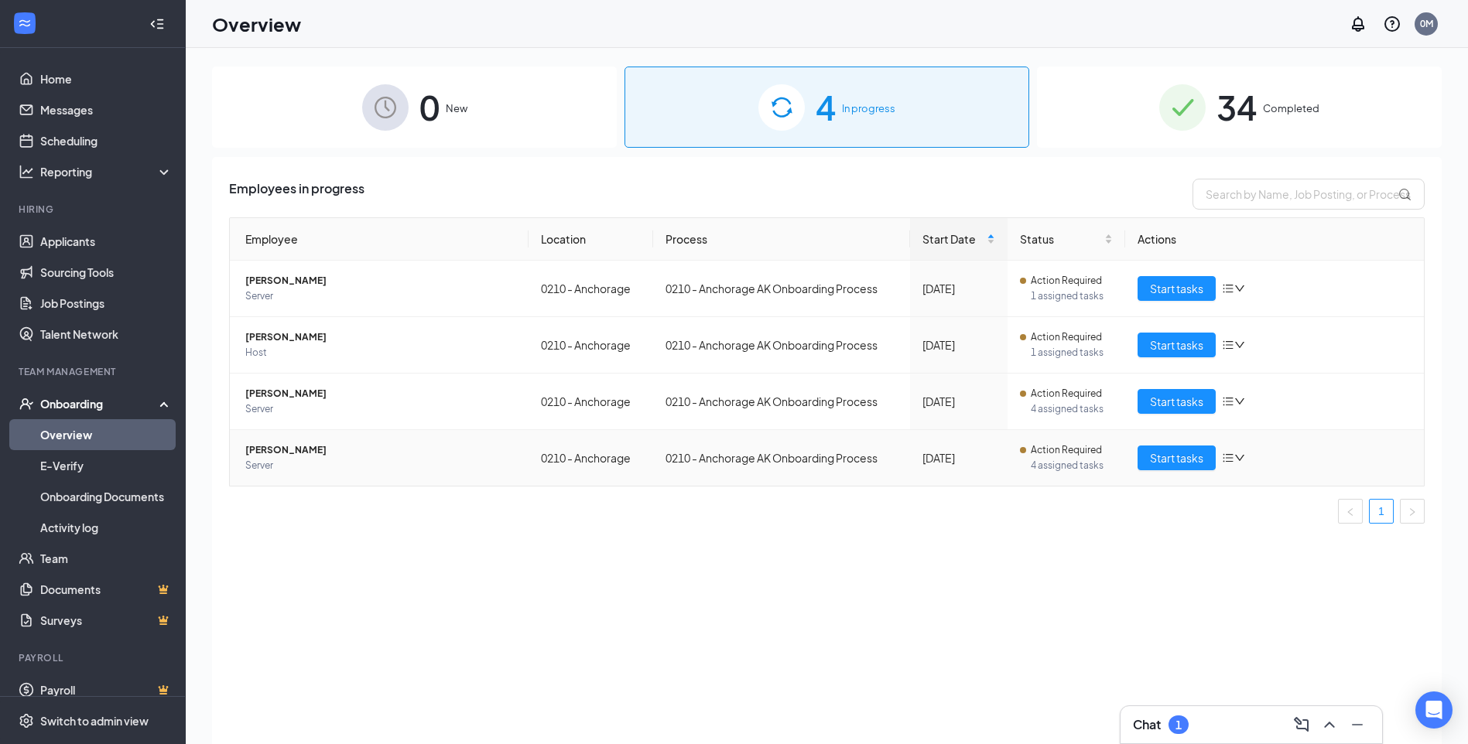
click at [1228, 457] on icon "bars" at bounding box center [1228, 458] width 12 height 12
click at [1004, 451] on td "Sep 18" at bounding box center [958, 458] width 97 height 56
click at [292, 448] on span "MICHAEL FOEH-LANG" at bounding box center [380, 450] width 271 height 15
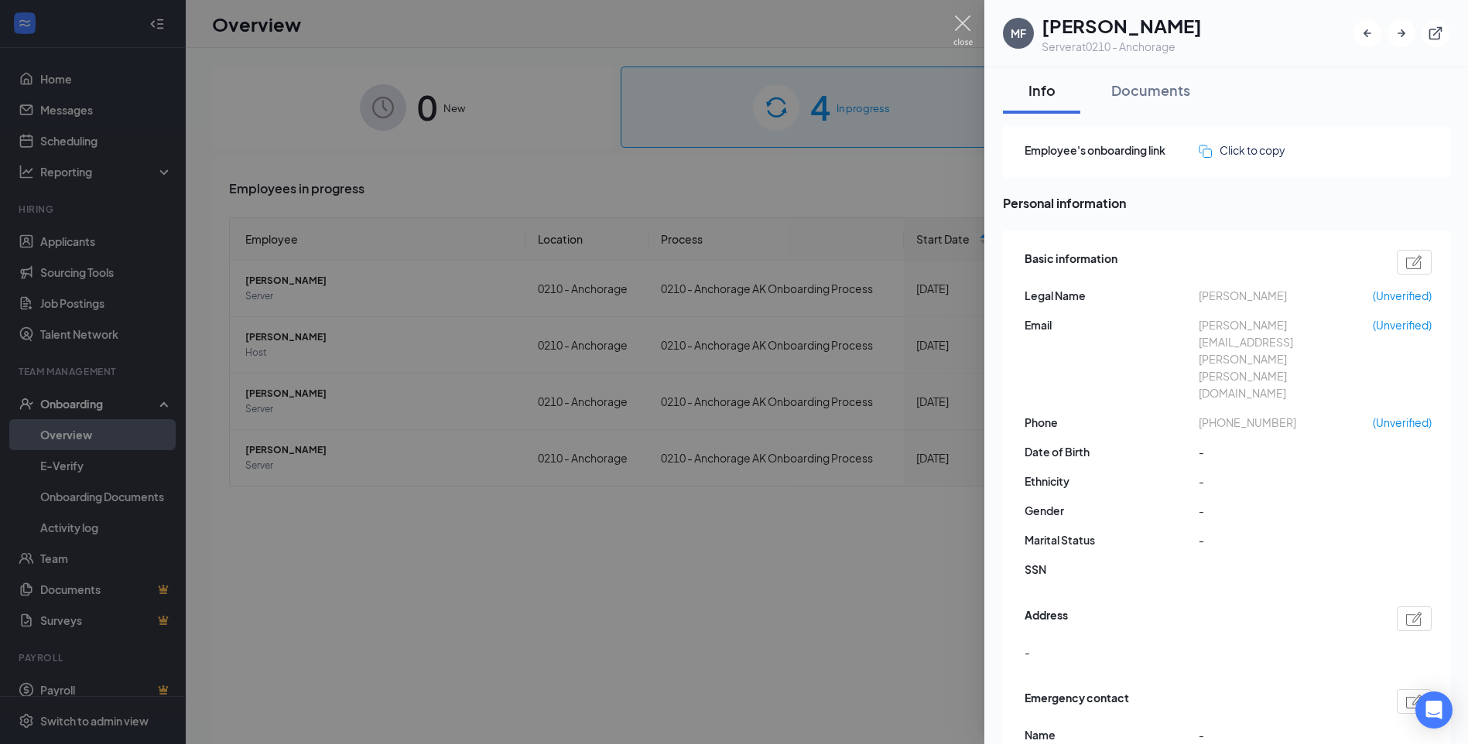
click at [967, 19] on img at bounding box center [962, 30] width 19 height 30
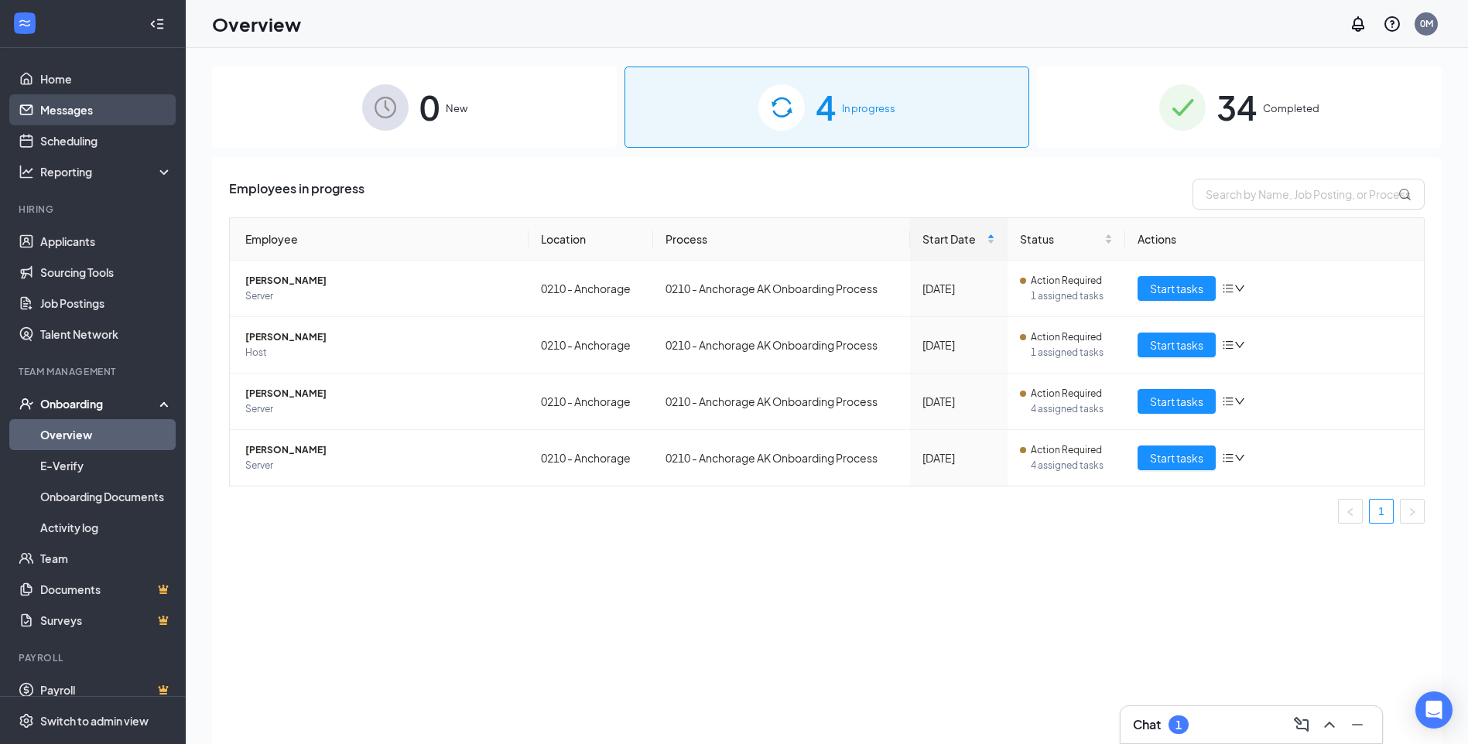
click at [111, 110] on link "Messages" at bounding box center [106, 109] width 132 height 31
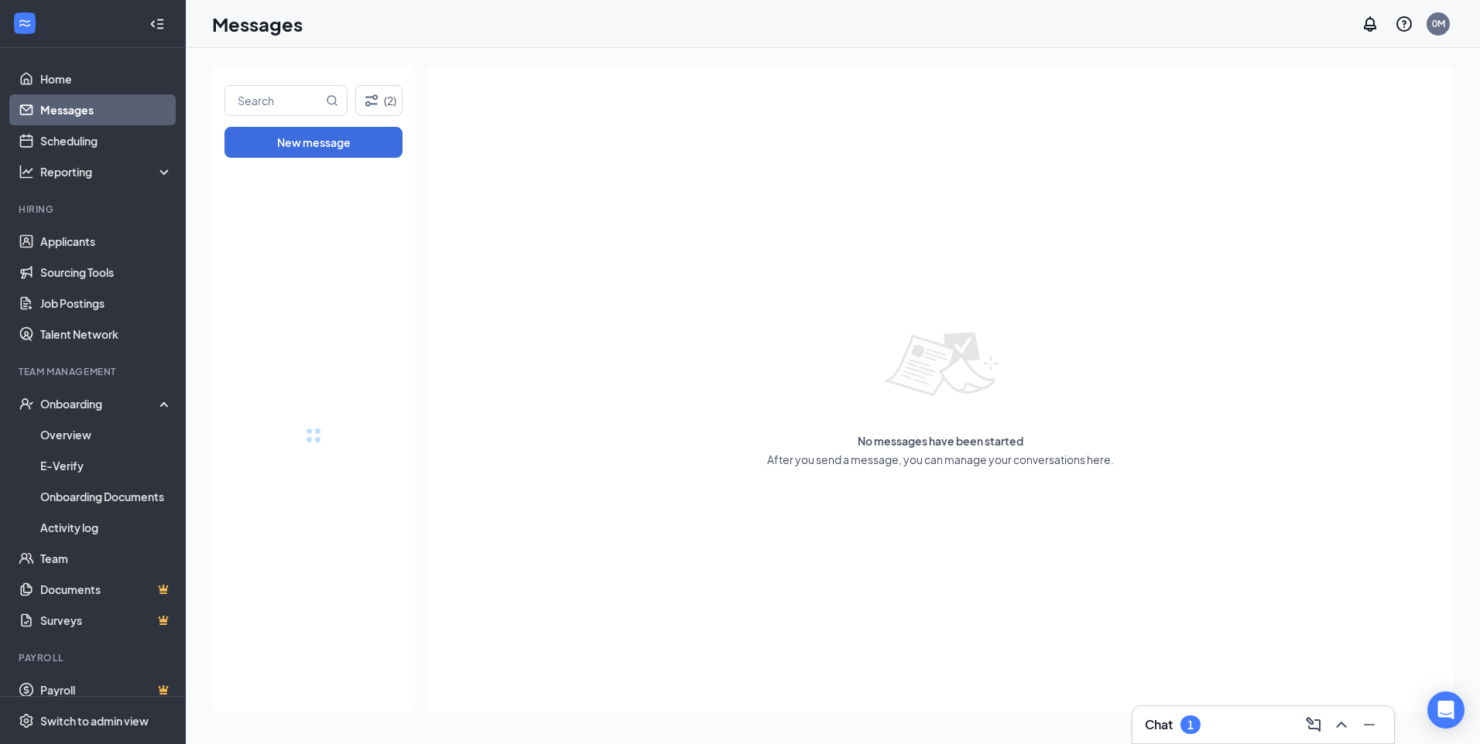
click at [1224, 735] on div "Chat 1" at bounding box center [1262, 725] width 237 height 25
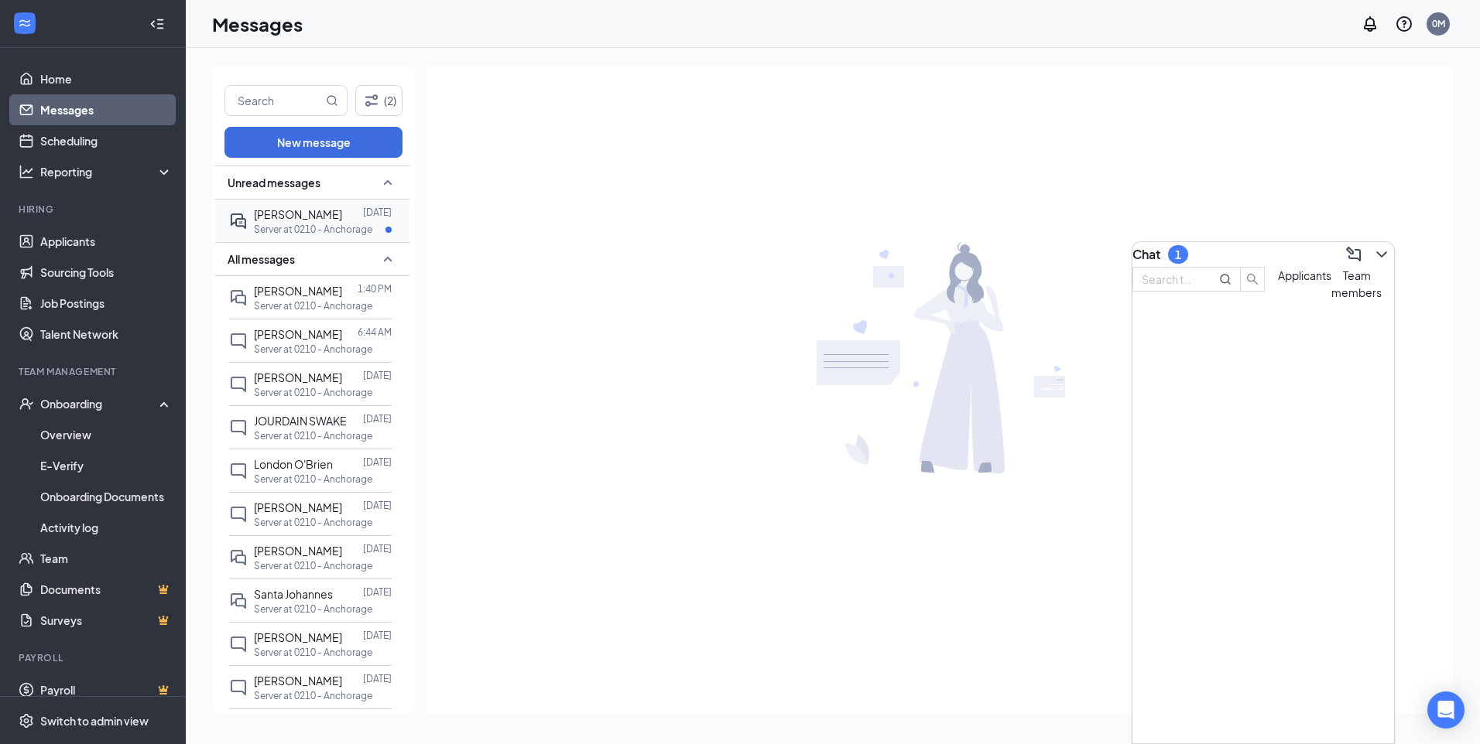
click at [318, 209] on span "Joshua Sanchez" at bounding box center [298, 214] width 88 height 14
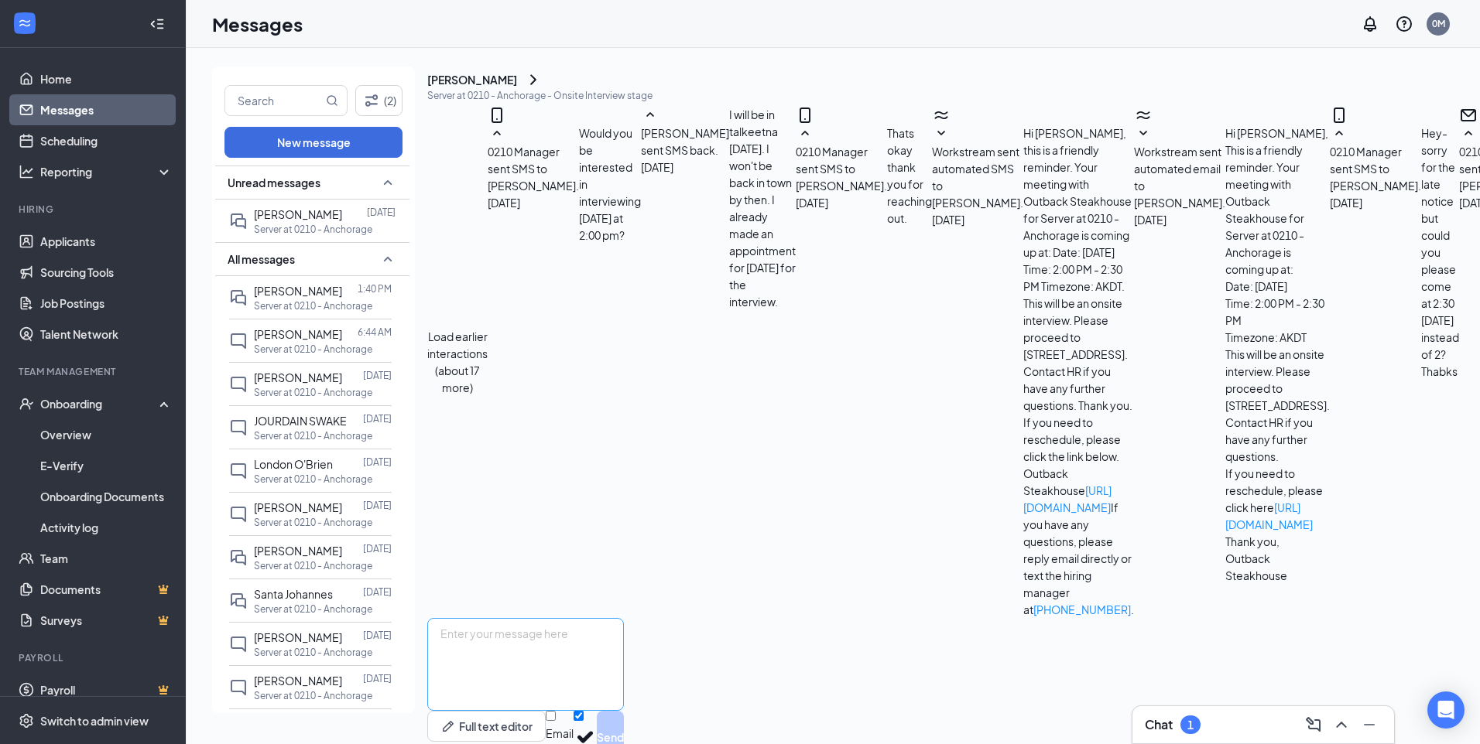
scroll to position [363, 0]
click at [1214, 720] on div "Chat 1" at bounding box center [1262, 725] width 237 height 25
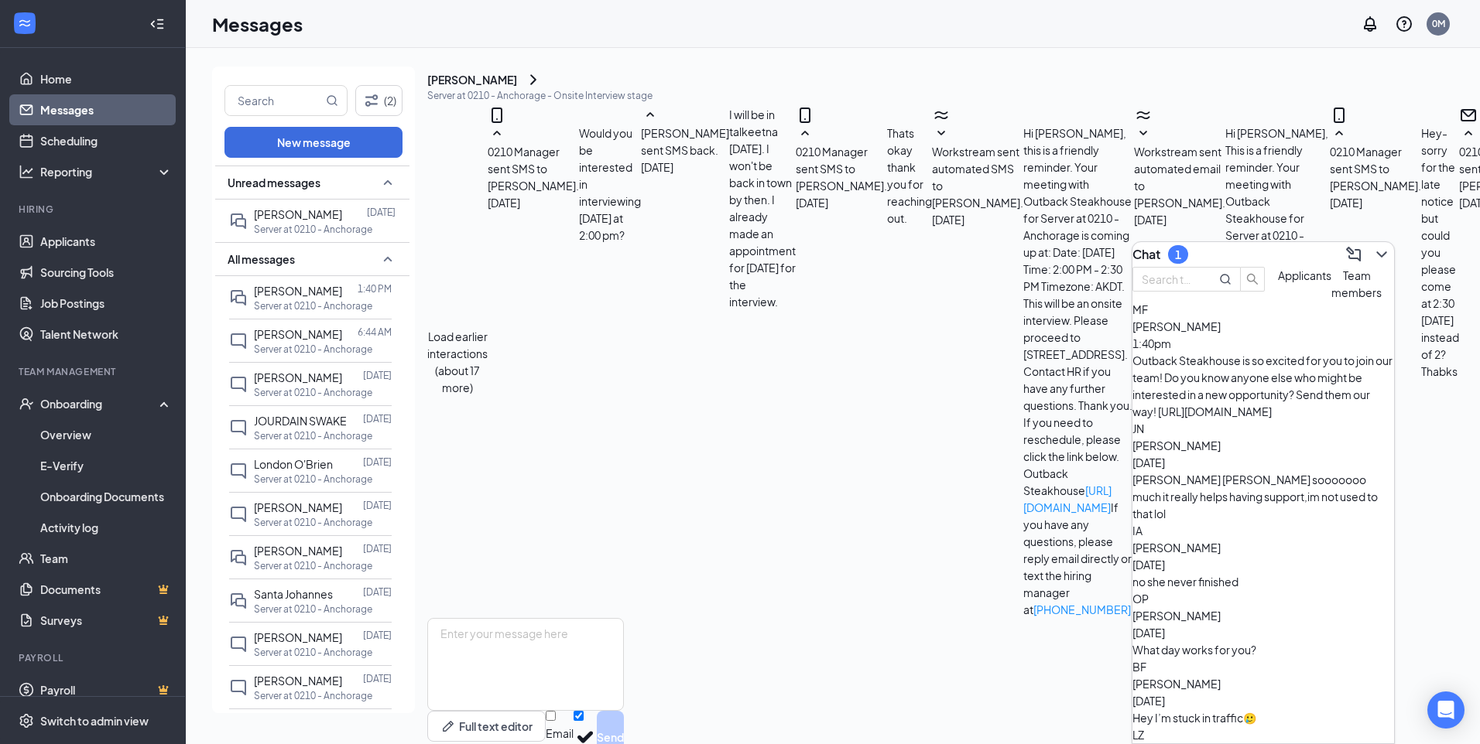
click at [1220, 334] on span "MICHAEL FOEH-LANG" at bounding box center [1176, 327] width 88 height 14
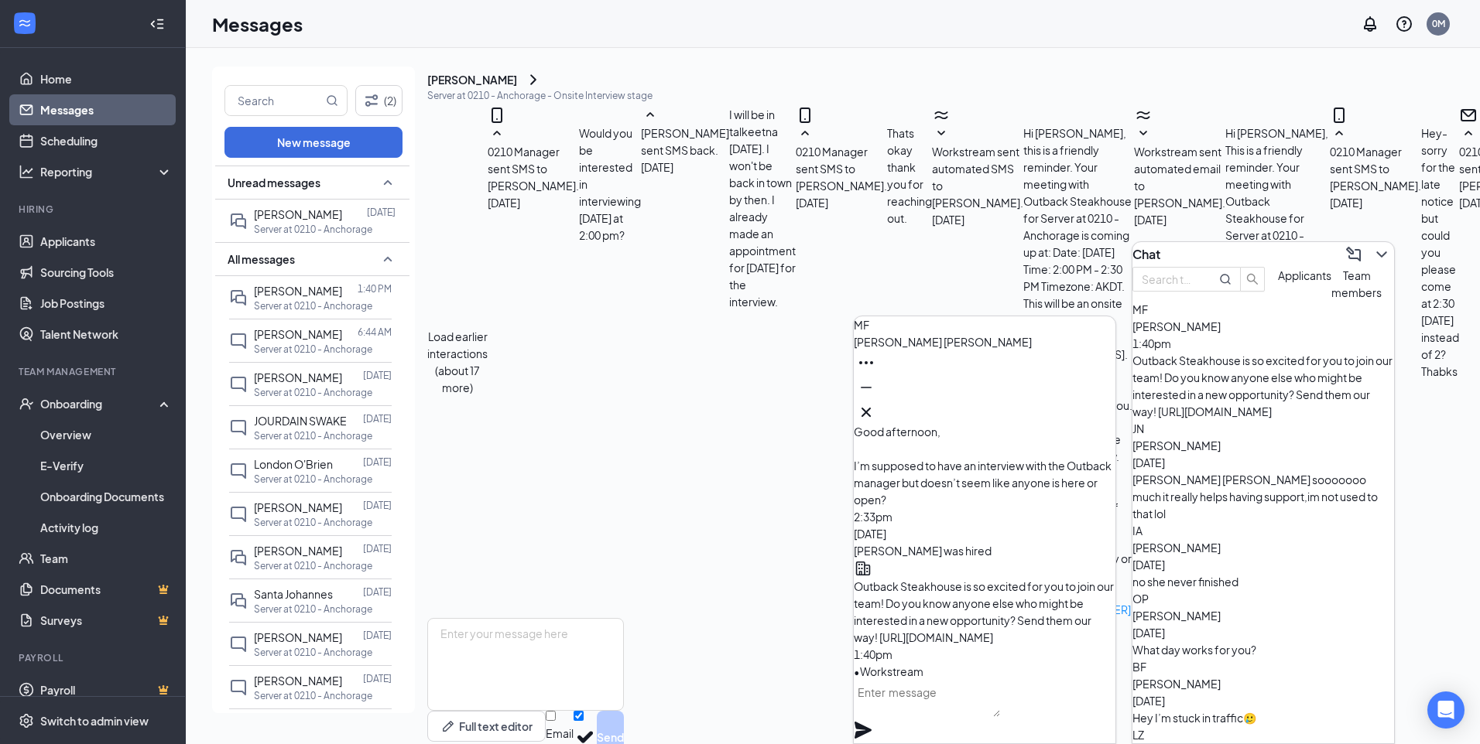
click at [960, 711] on textarea at bounding box center [927, 698] width 146 height 37
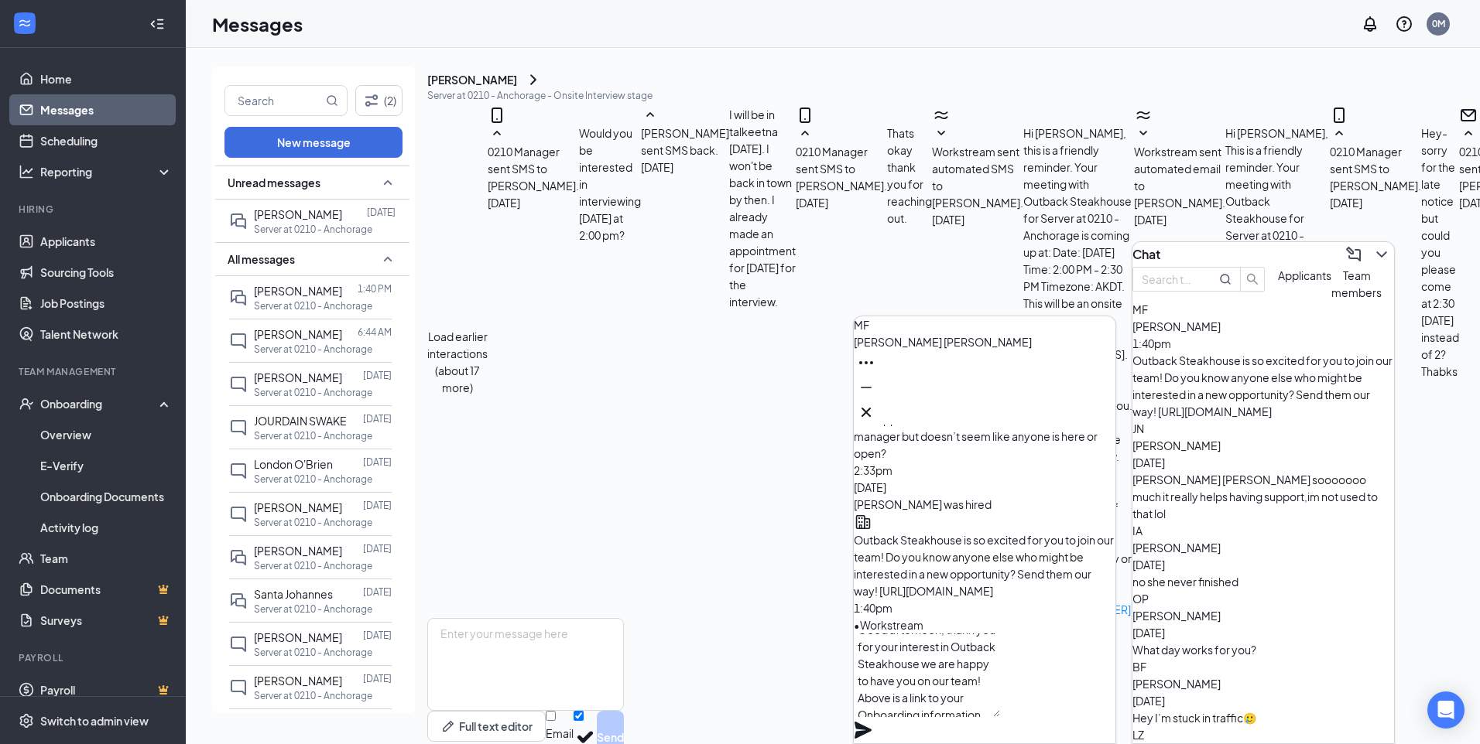
scroll to position [32, 0]
type textarea "Good afternoon, thank you for your interest in Outback Steakhouse we are happy …"
click at [84, 245] on link "Applicants" at bounding box center [106, 241] width 132 height 31
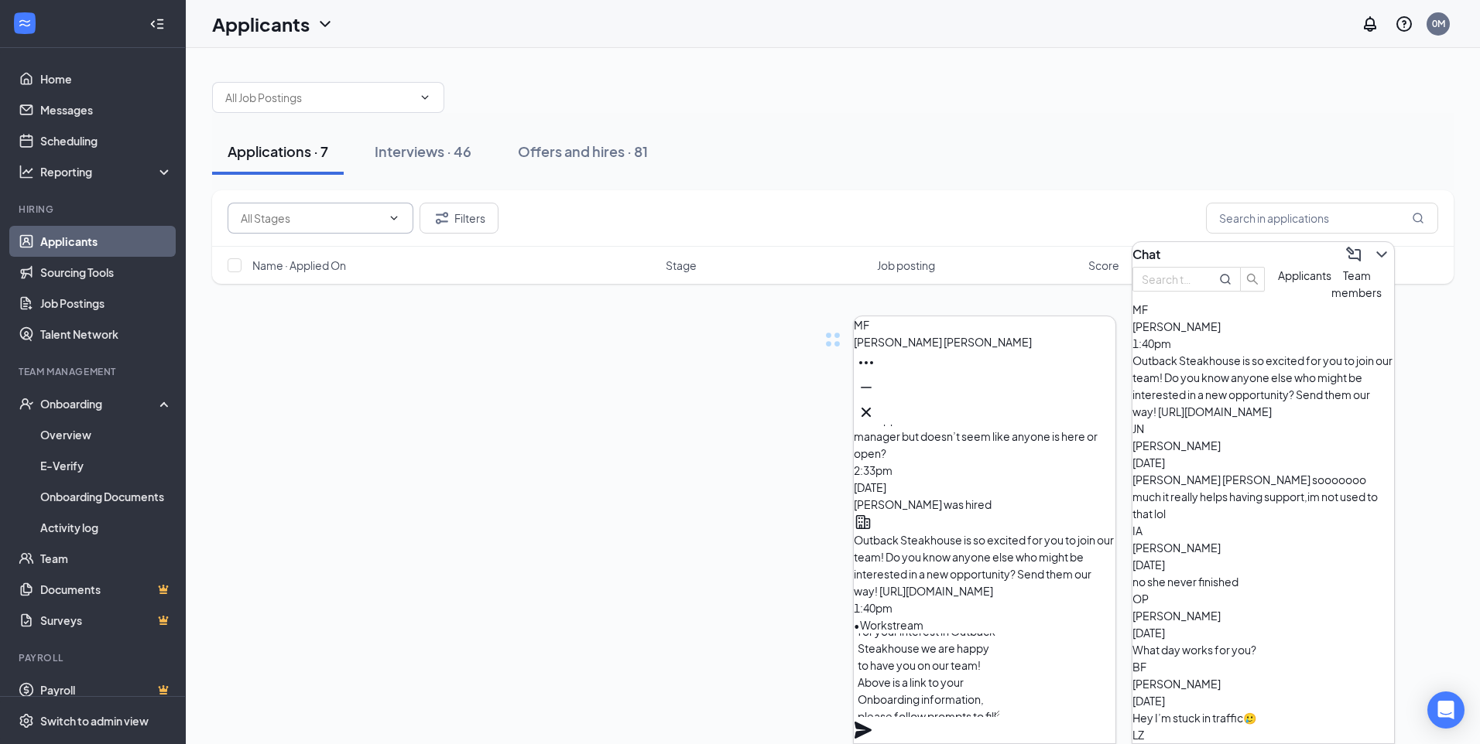
click at [311, 212] on input "text" at bounding box center [311, 218] width 141 height 17
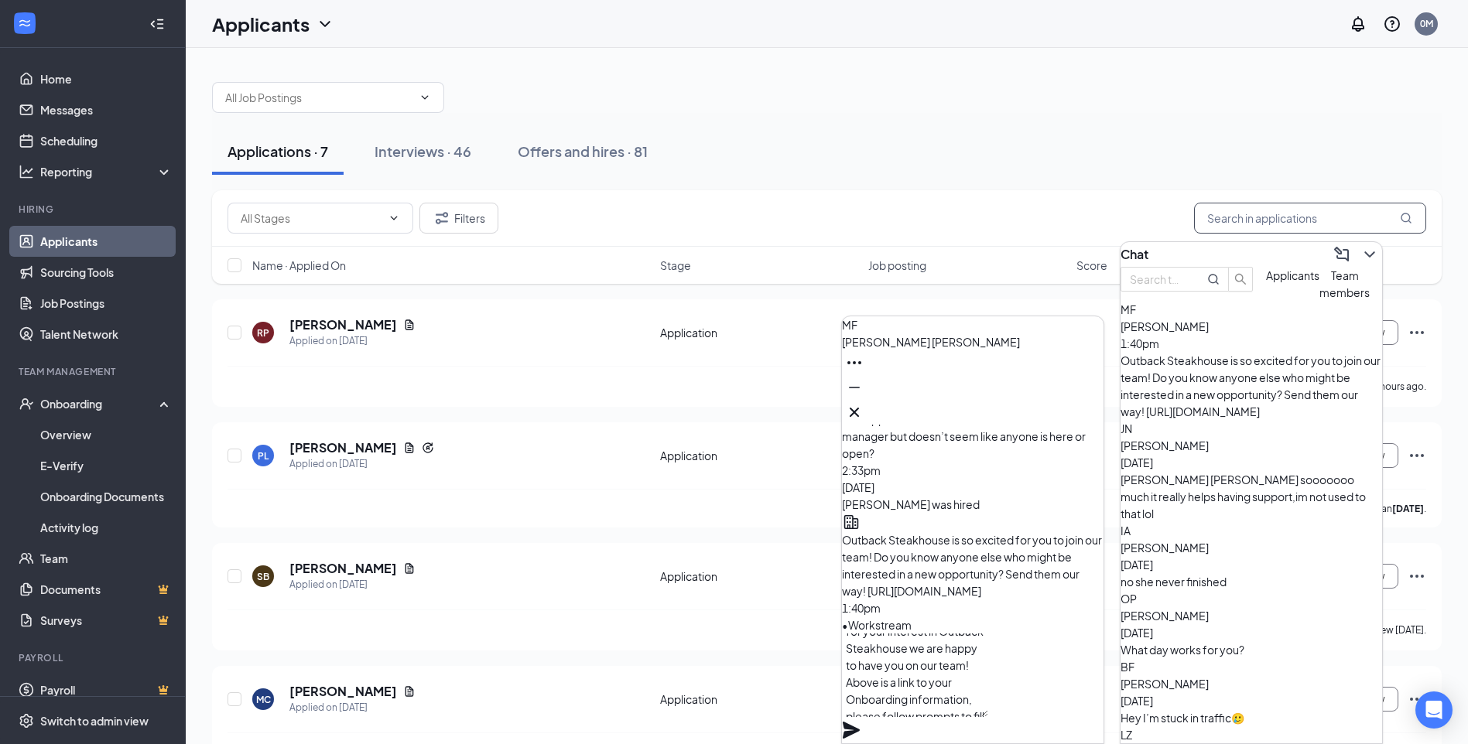
click at [1258, 206] on input "text" at bounding box center [1310, 218] width 232 height 31
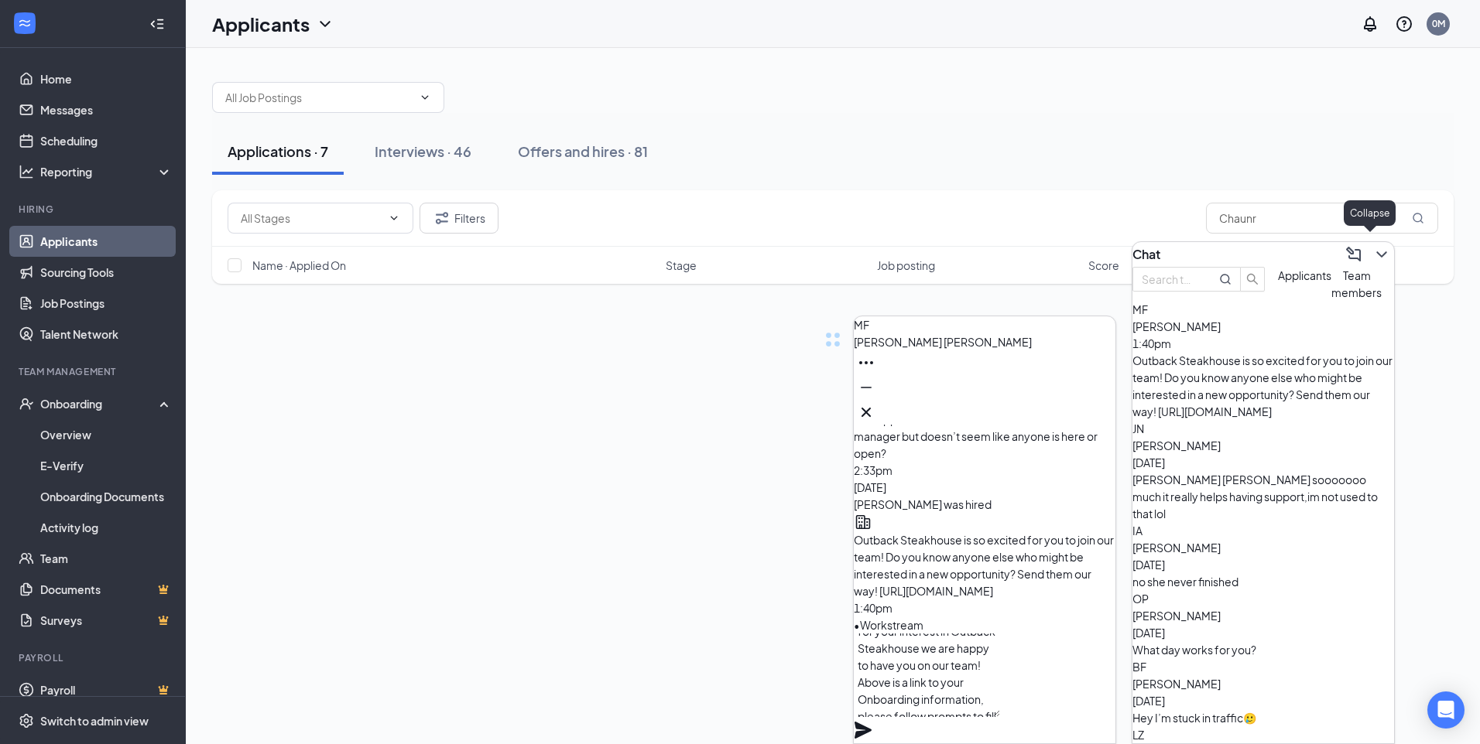
click at [1372, 256] on icon "ChevronDown" at bounding box center [1381, 254] width 19 height 19
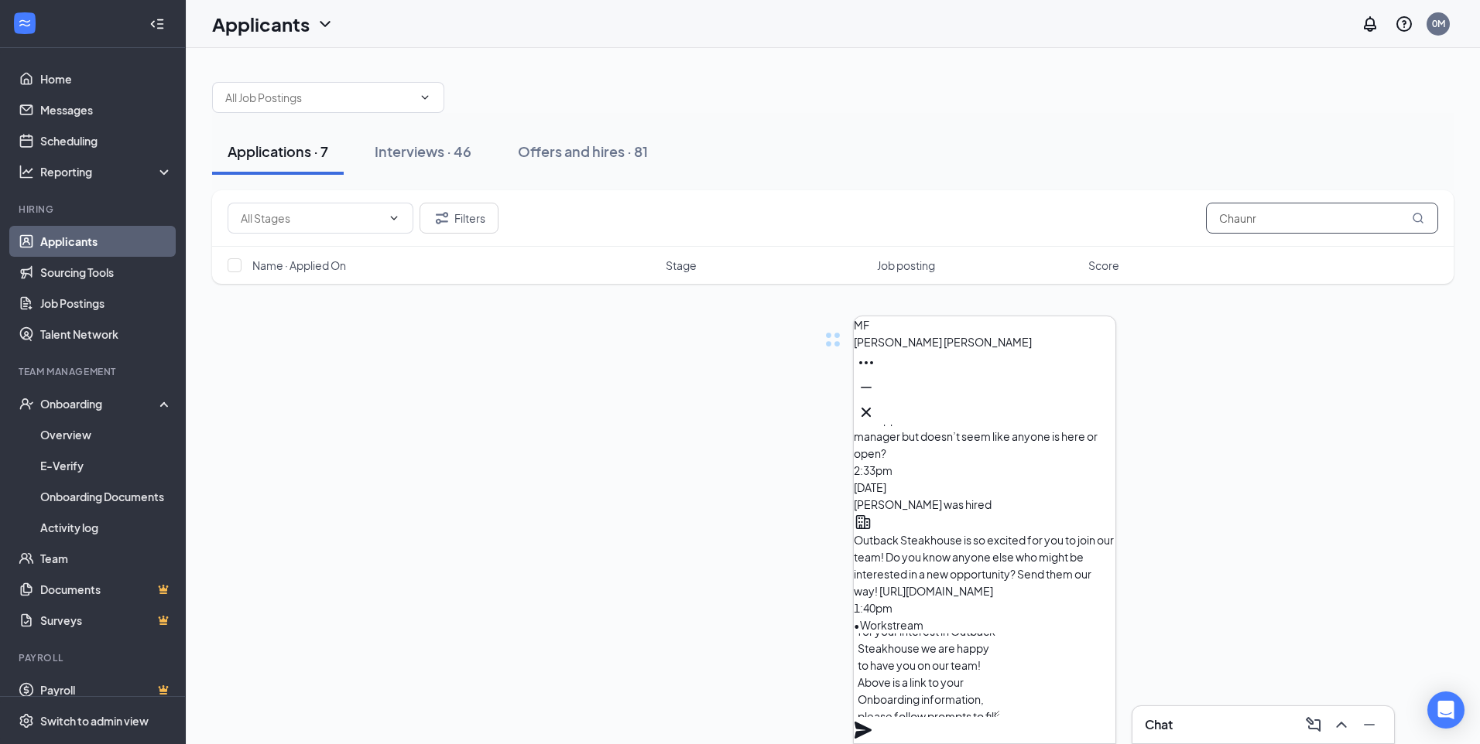
click at [1333, 209] on input "Chaunr" at bounding box center [1322, 218] width 232 height 31
type input "Chaunelle"
click at [635, 144] on div "Offers and hires · 1 / 81" at bounding box center [634, 151] width 147 height 19
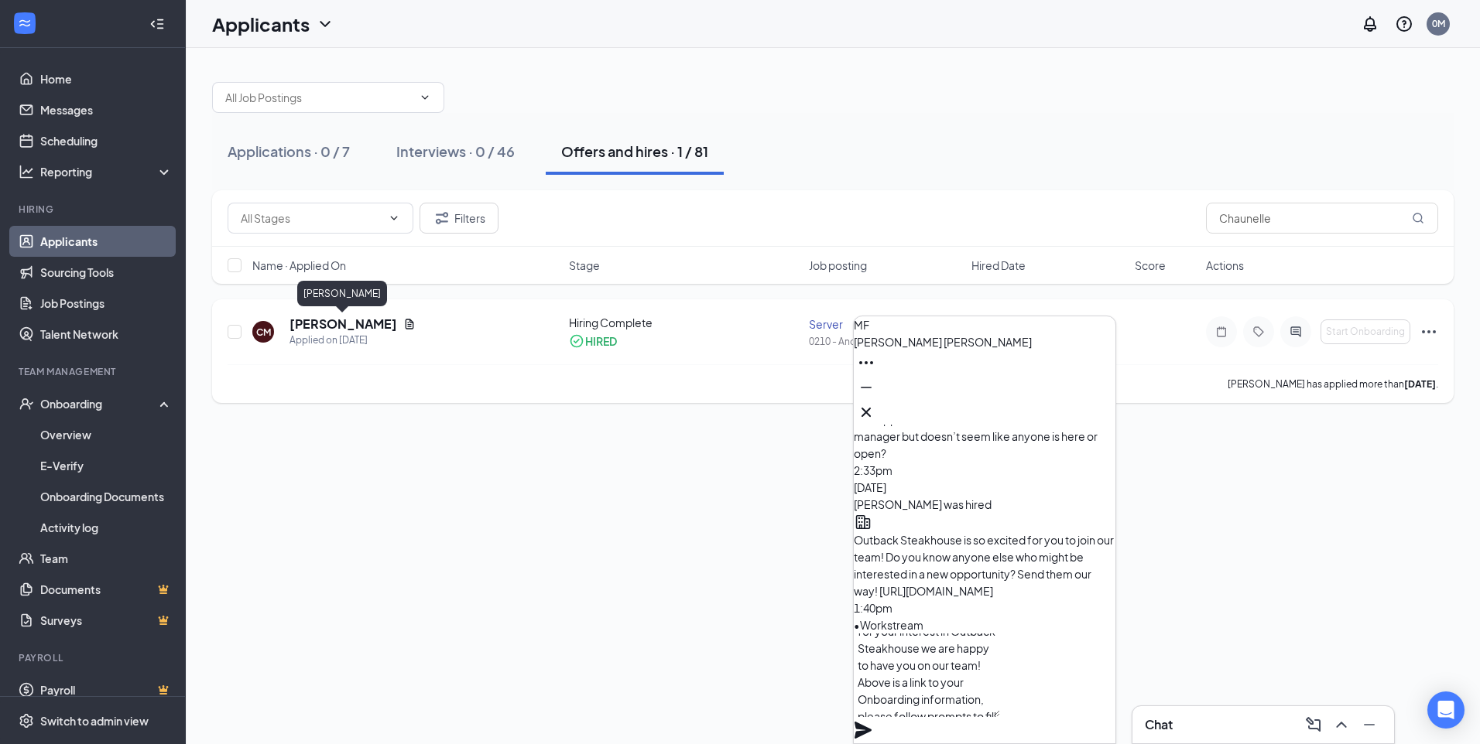
click at [368, 329] on h5 "Chaunelle McArn" at bounding box center [343, 324] width 108 height 17
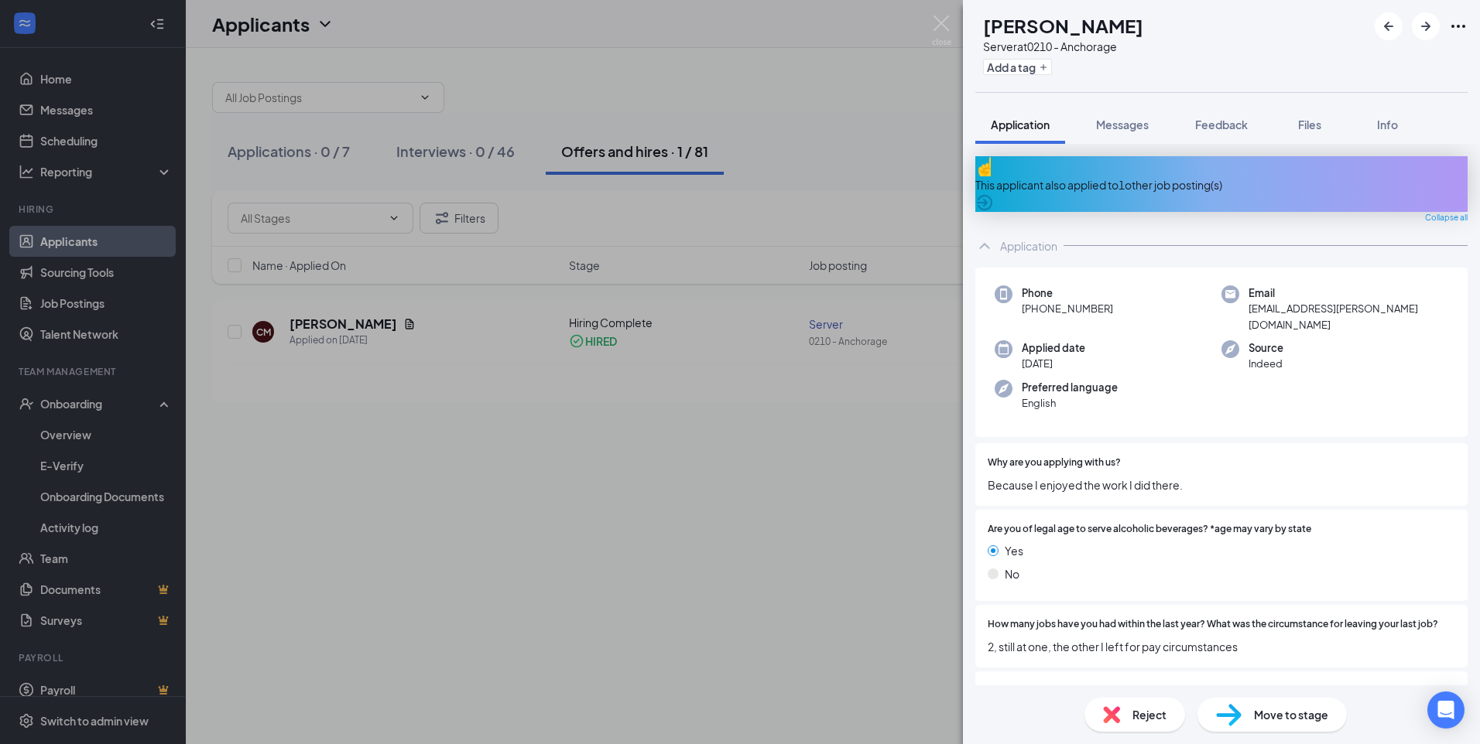
click at [1455, 26] on icon "Ellipses" at bounding box center [1458, 26] width 19 height 19
click at [1360, 63] on link "View full application" at bounding box center [1374, 61] width 167 height 15
click at [1382, 122] on span "Info" at bounding box center [1387, 125] width 21 height 14
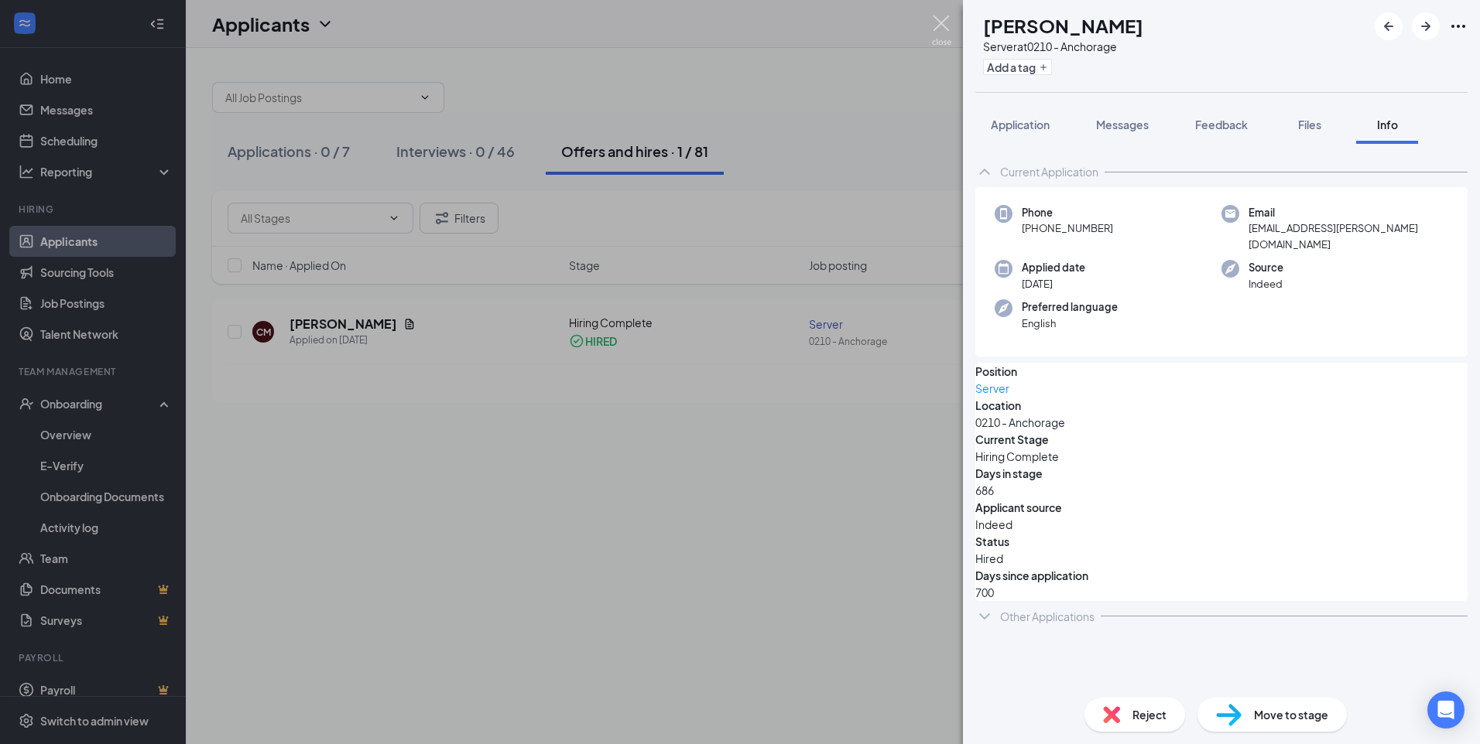
click at [948, 19] on img at bounding box center [941, 30] width 19 height 30
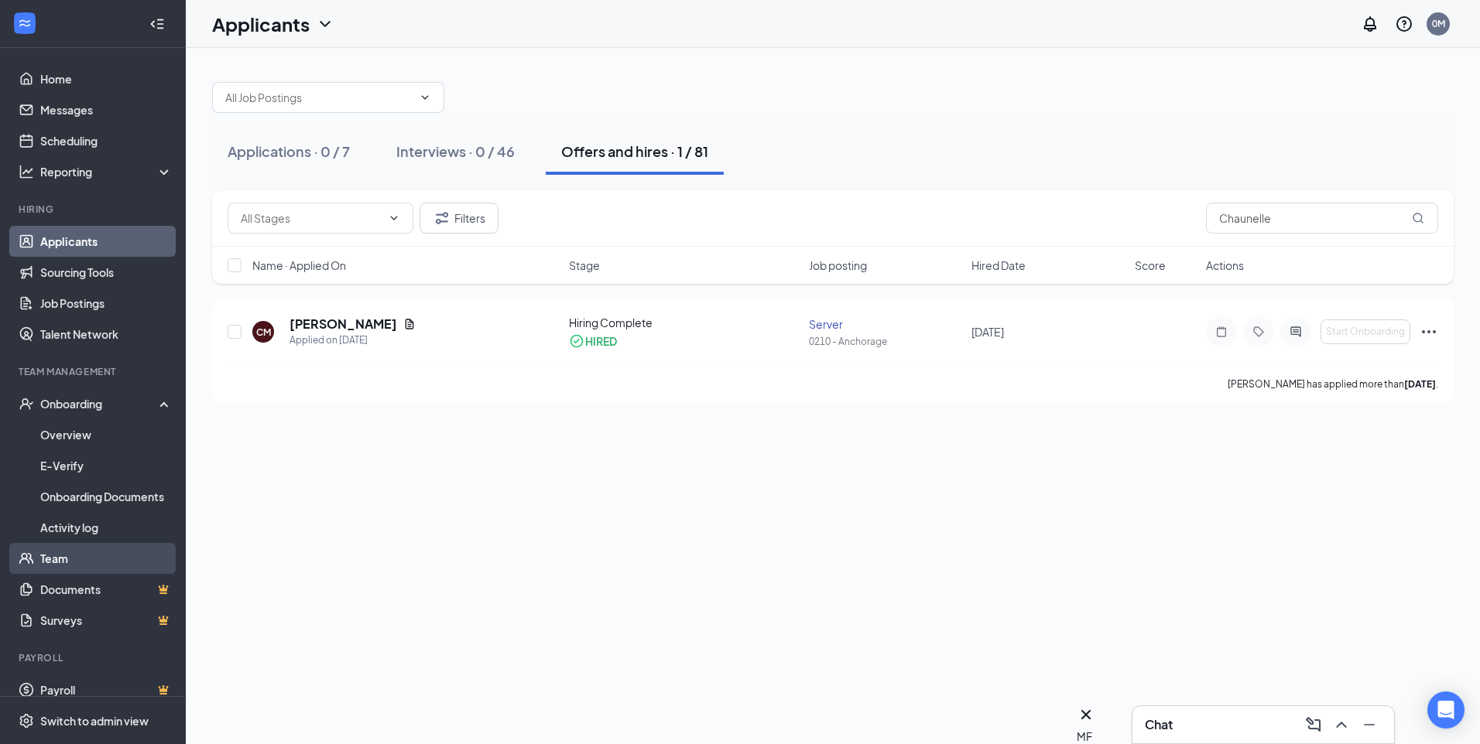
click at [53, 552] on link "Team" at bounding box center [106, 558] width 132 height 31
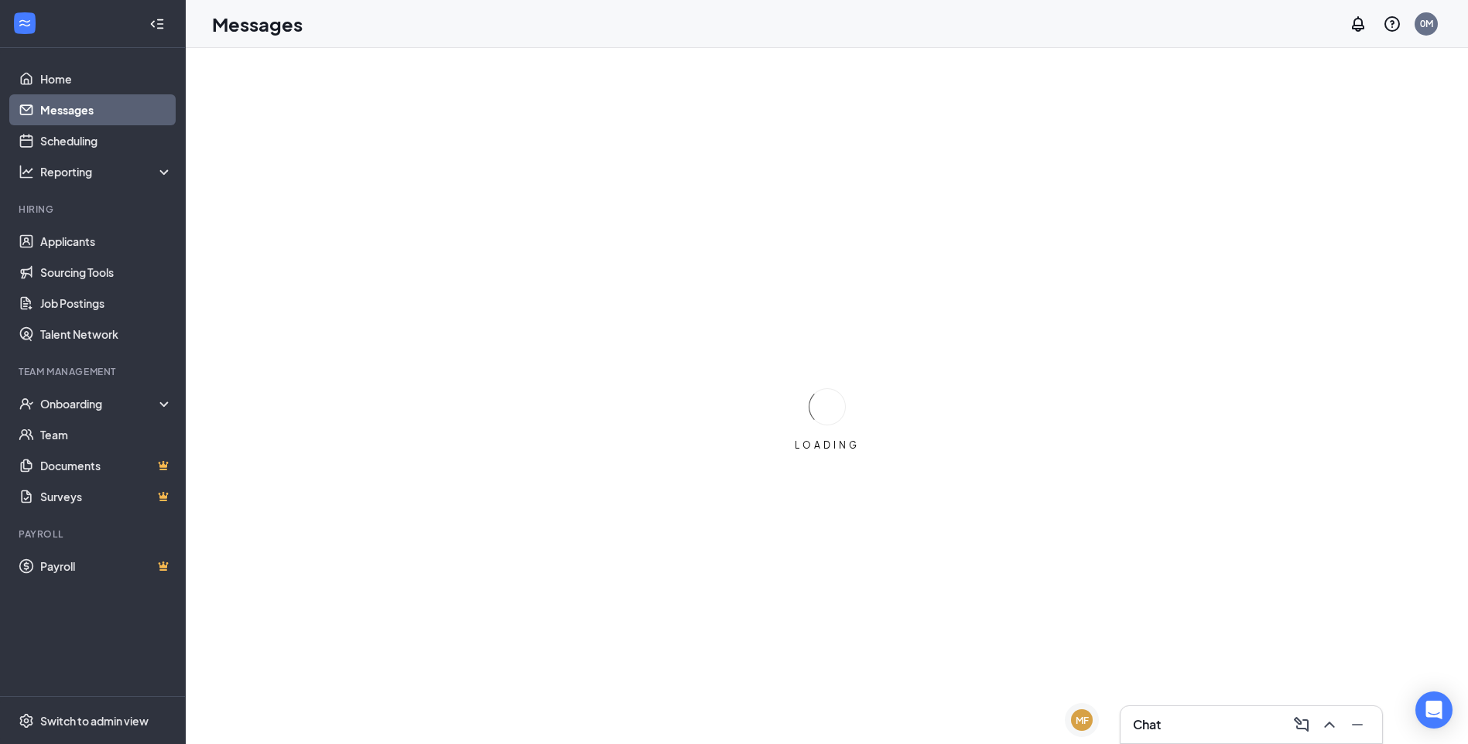
click at [1103, 723] on span "[PERSON_NAME]" at bounding box center [1153, 722] width 108 height 17
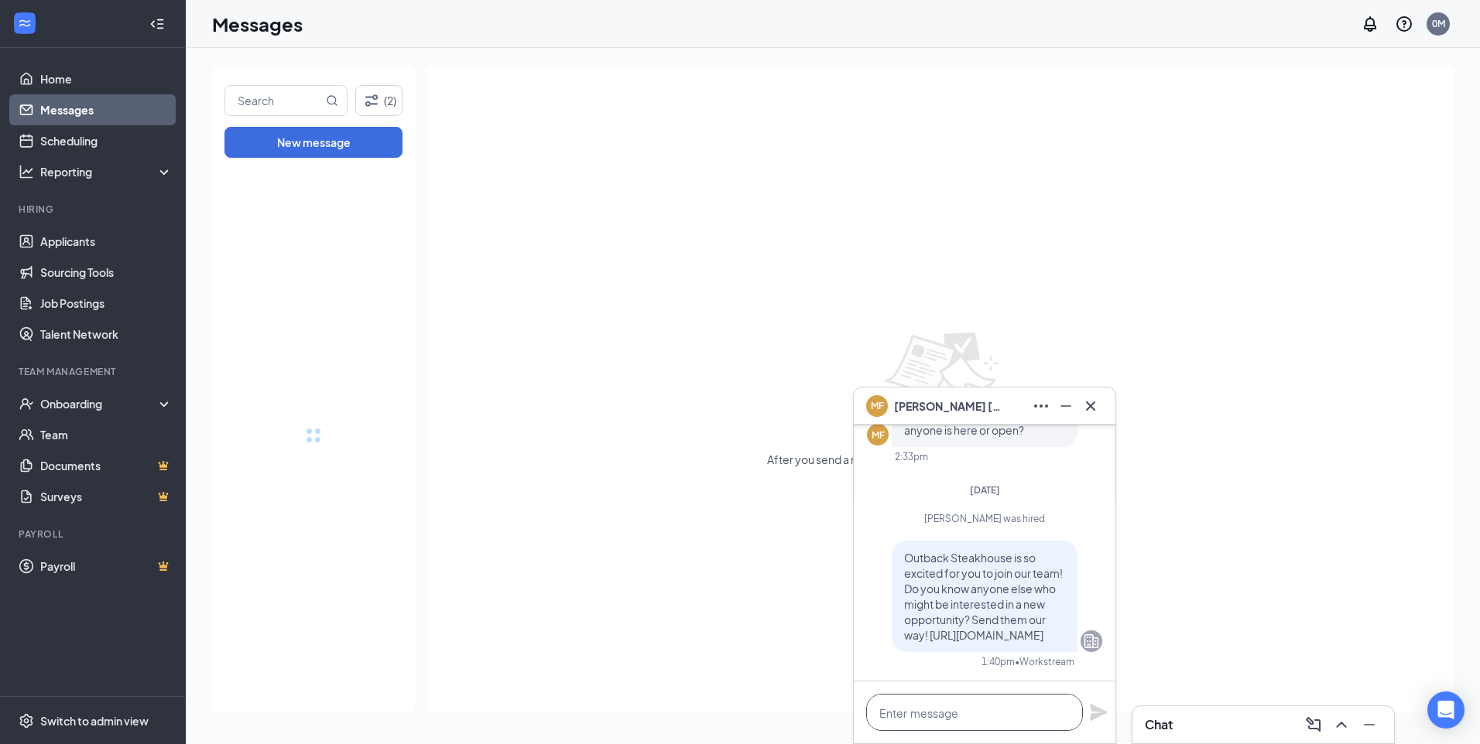
click at [939, 713] on textarea at bounding box center [974, 712] width 217 height 37
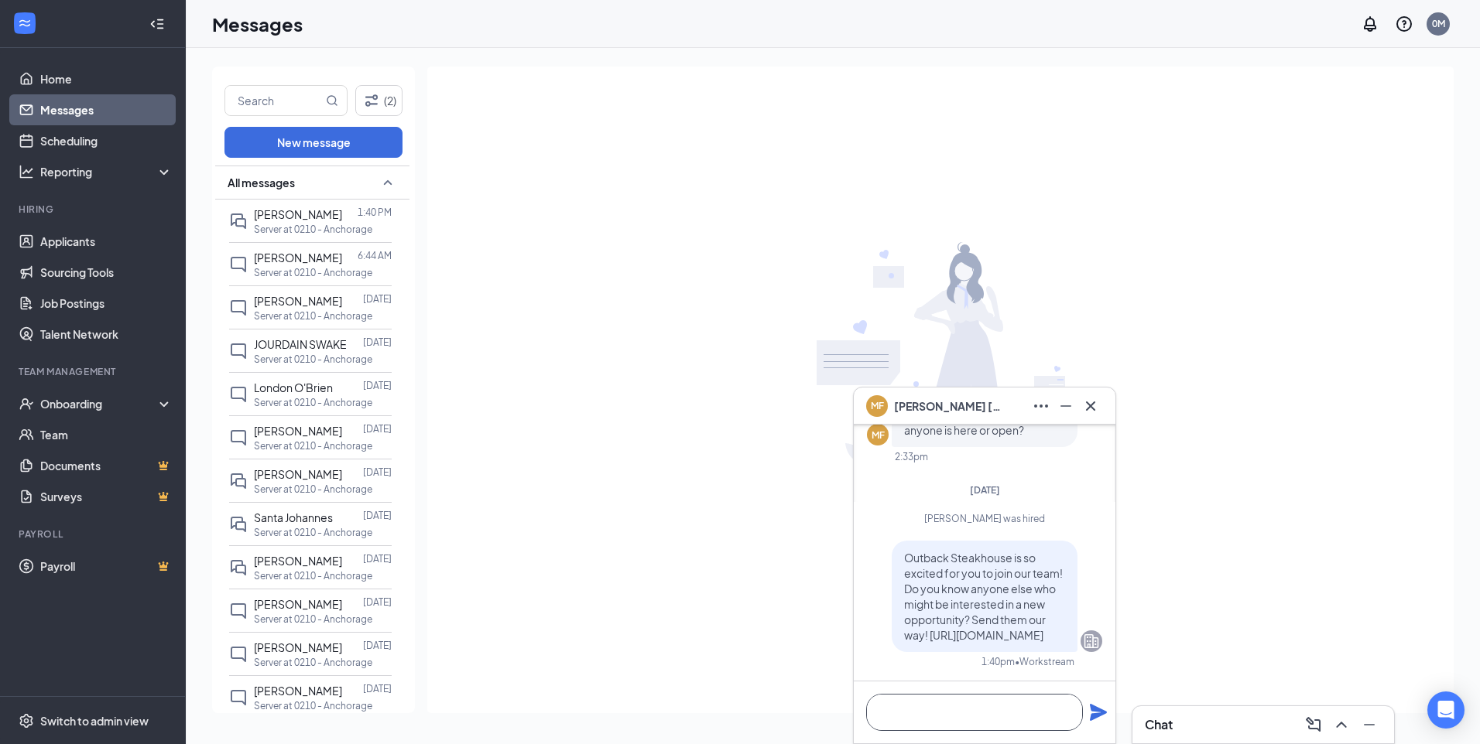
scroll to position [1, 0]
type textarea "W"
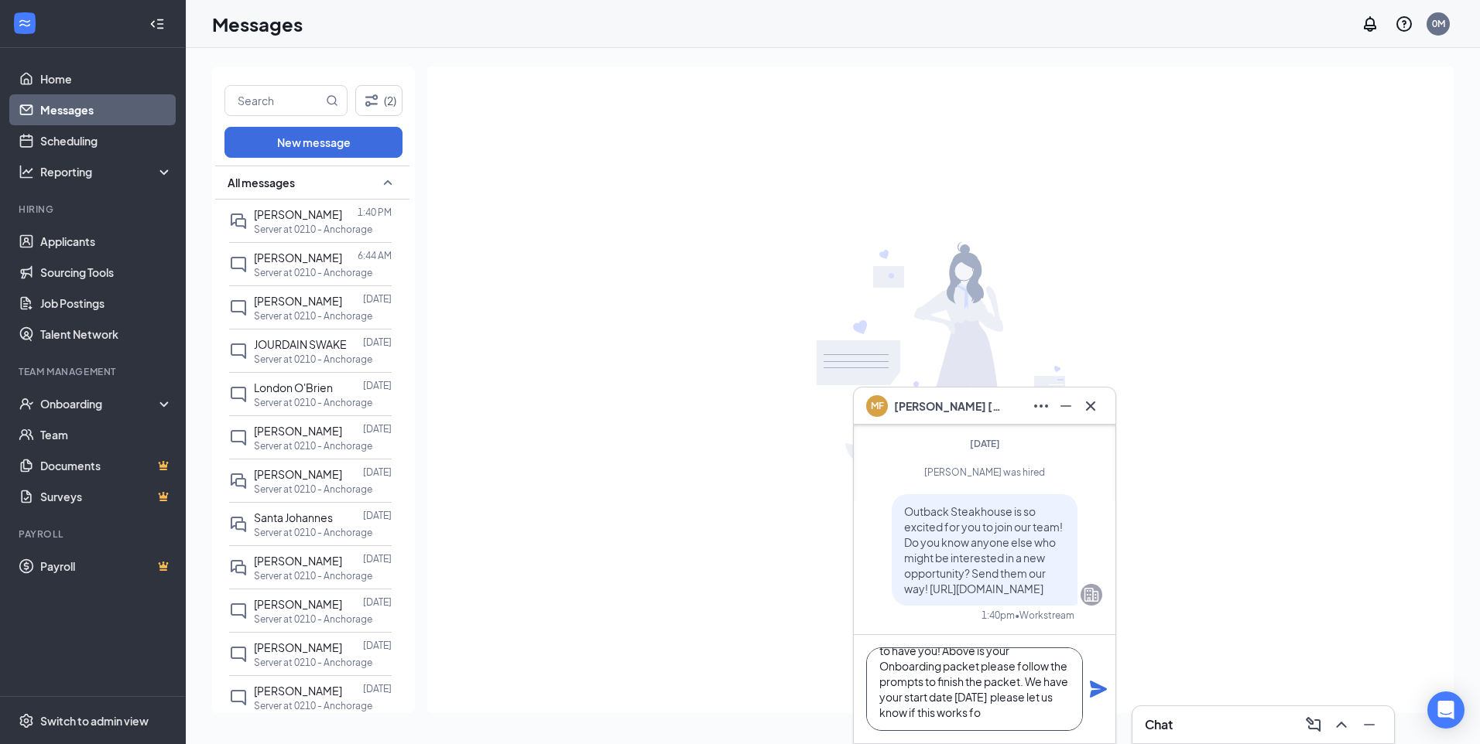
scroll to position [47, 0]
click at [914, 717] on textarea "Welcome to our team! We are excited to have you! Above is your Onboarding packe…" at bounding box center [974, 690] width 217 height 84
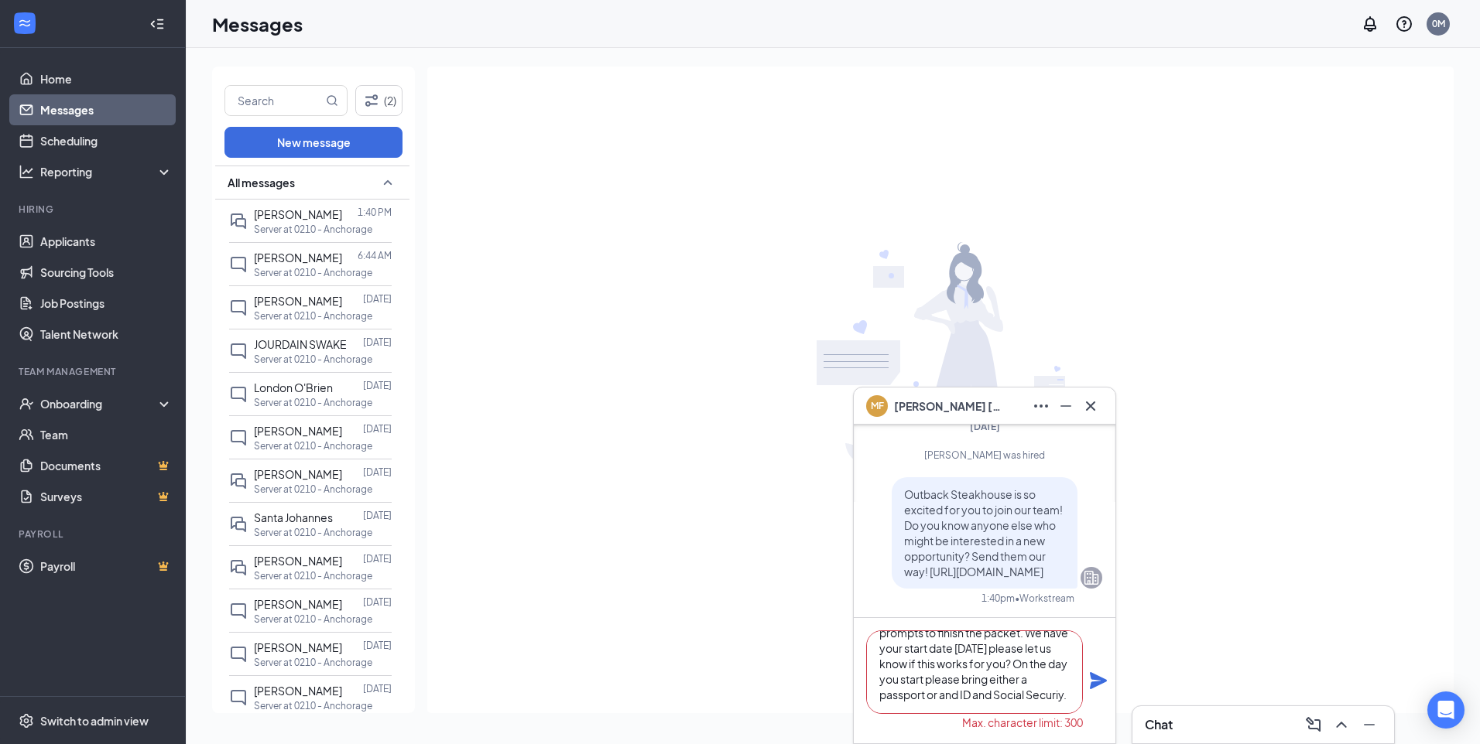
click at [956, 699] on textarea "Welcome to our team! We are excited to have you! Above is your Onboarding packe…" at bounding box center [974, 673] width 217 height 84
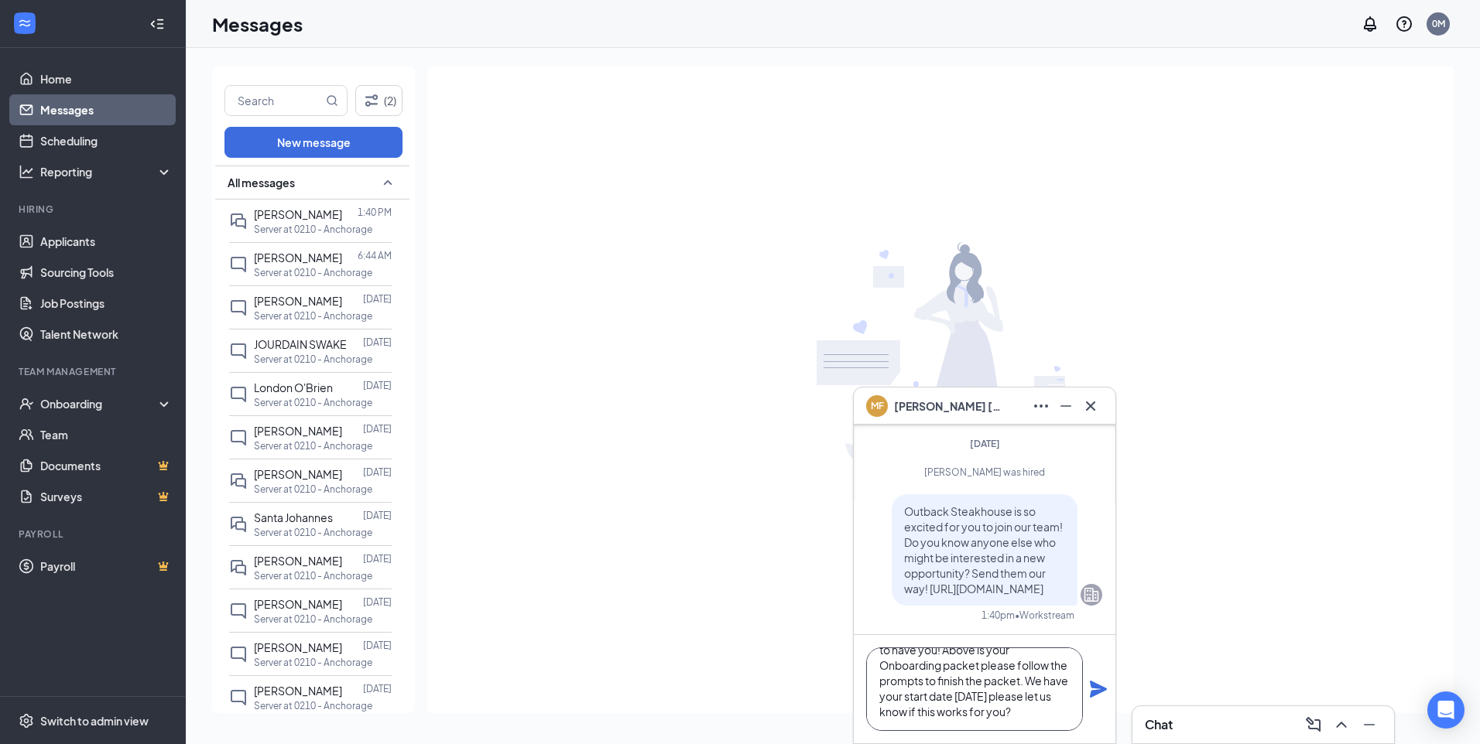
scroll to position [48, 0]
type textarea "Welcome to our team! We are excited to have you! Above is your Onboarding packe…"
click at [1098, 682] on icon "Plane" at bounding box center [1098, 689] width 19 height 19
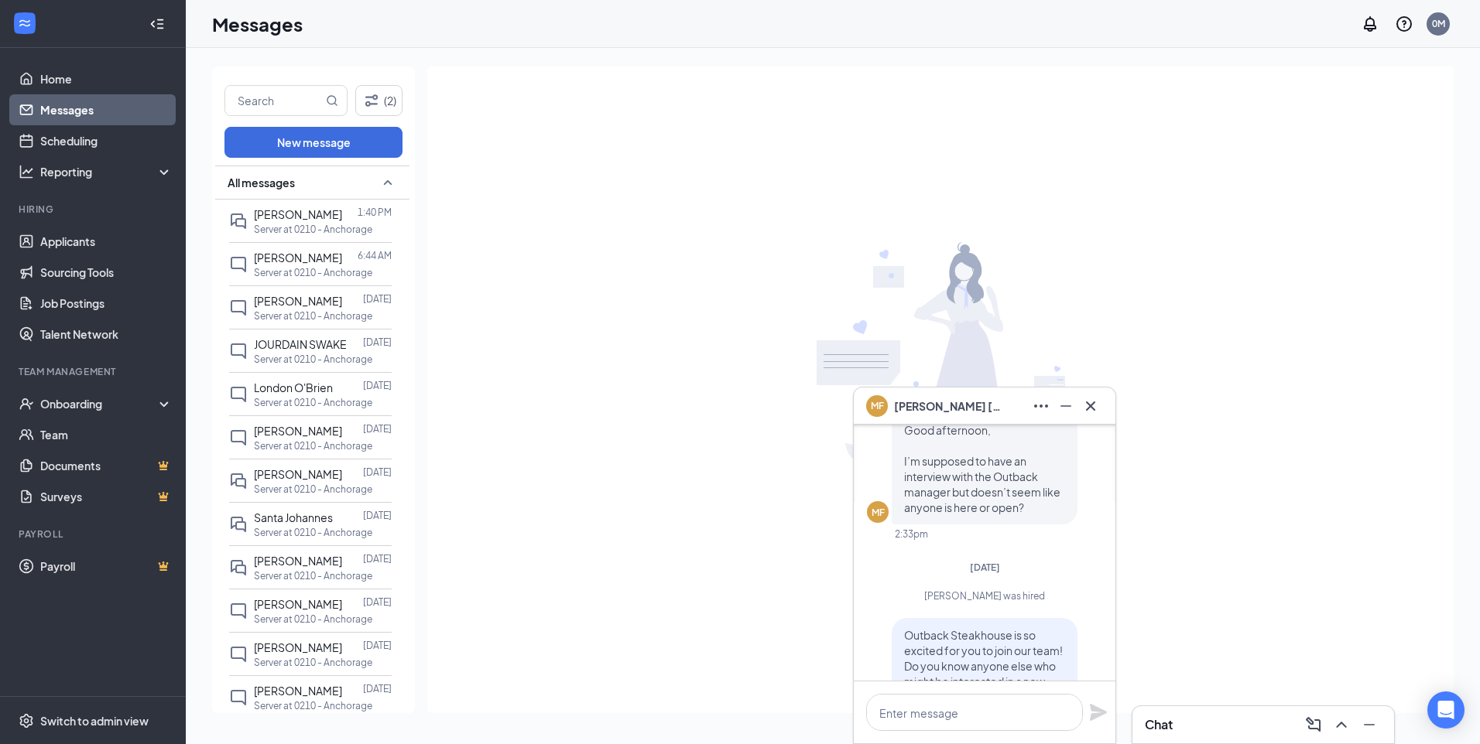
scroll to position [0, 0]
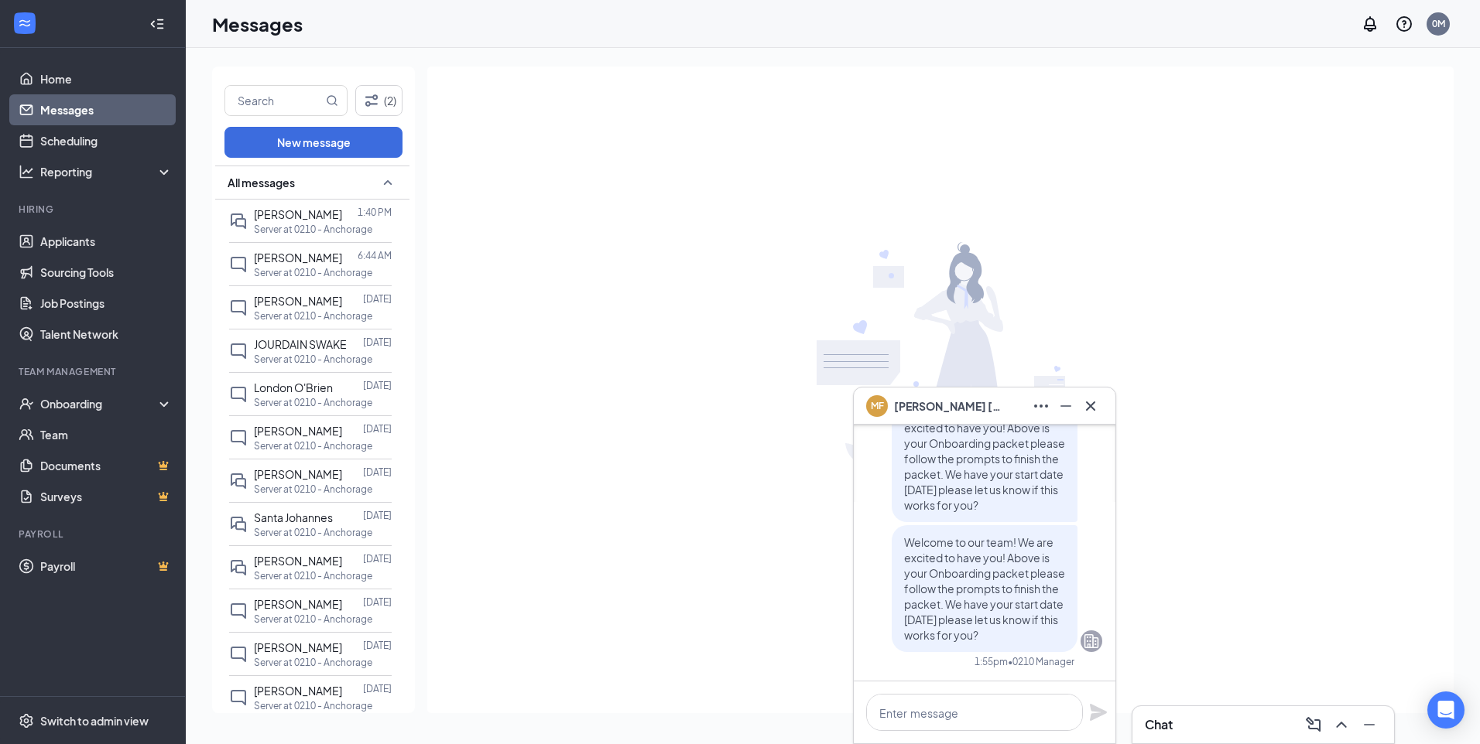
drag, startPoint x: 1018, startPoint y: 601, endPoint x: 969, endPoint y: 590, distance: 50.1
click at [967, 589] on span "Welcome to our team! We are excited to have you! Above is your Onboarding packe…" at bounding box center [984, 588] width 161 height 107
click at [959, 703] on textarea at bounding box center [974, 712] width 217 height 37
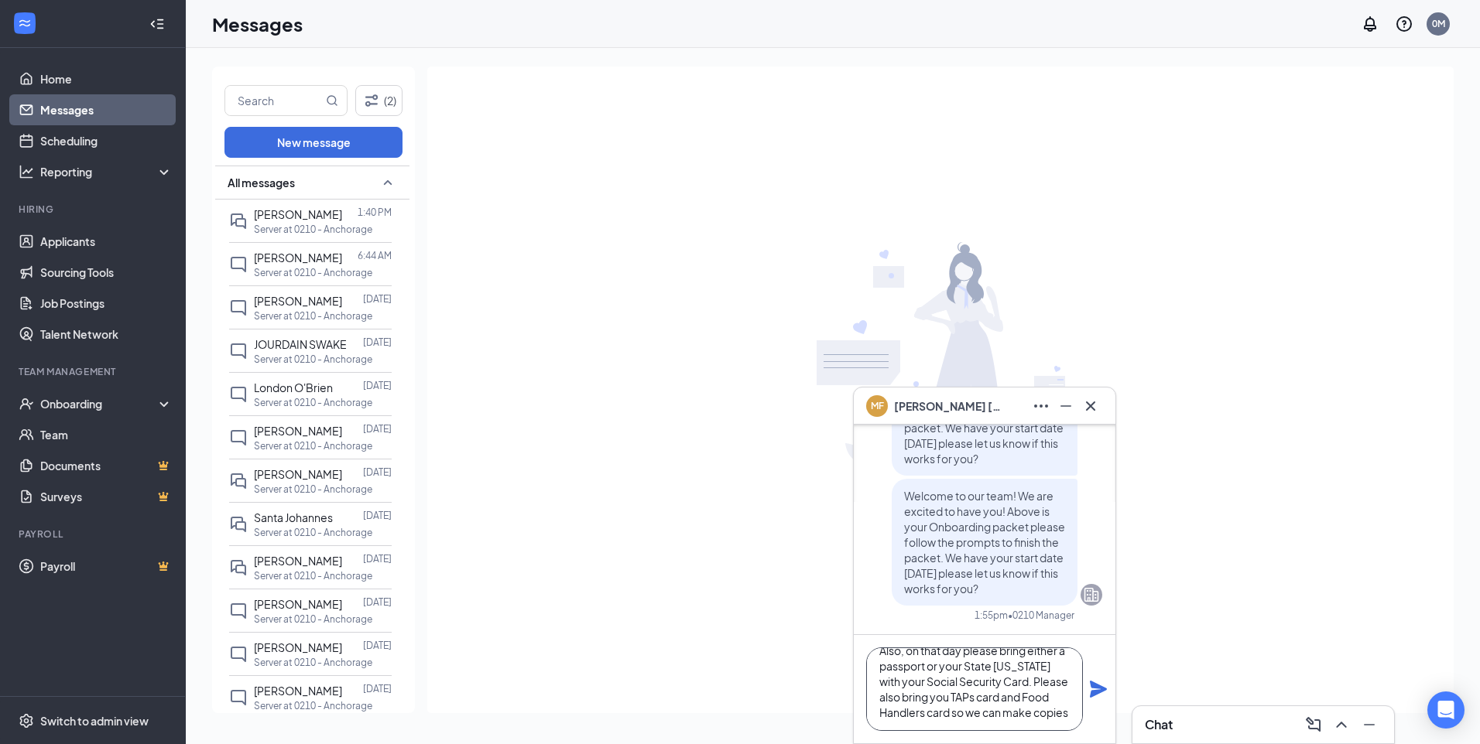
scroll to position [32, 0]
click at [928, 685] on textarea "Also, on that day please bring either a passport or your State ID with your Soc…" at bounding box center [974, 690] width 217 height 84
type textarea "Also, on that day please bring either a passport or your State ID with your Soc…"
click at [1097, 687] on icon "Plane" at bounding box center [1098, 689] width 17 height 17
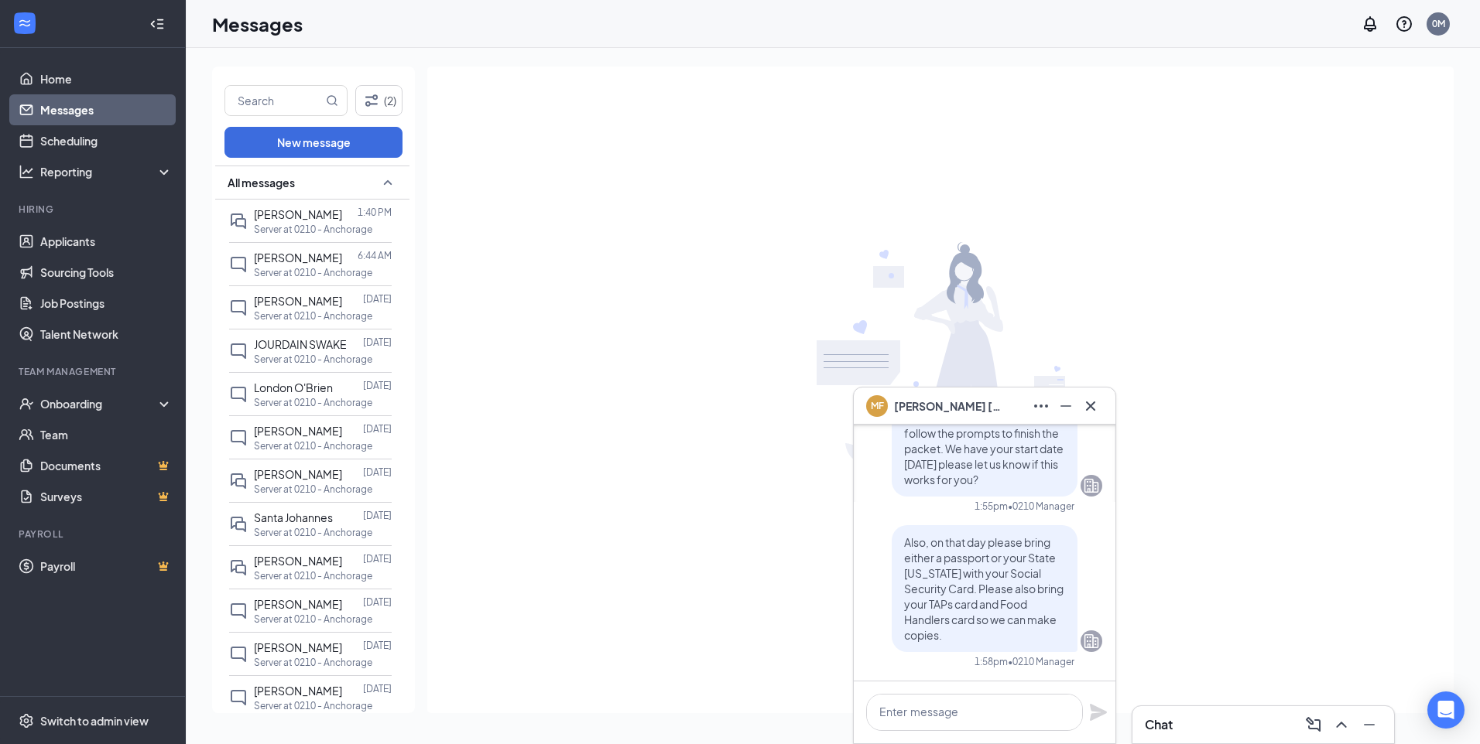
scroll to position [0, 0]
click at [946, 711] on textarea at bounding box center [974, 712] width 217 height 37
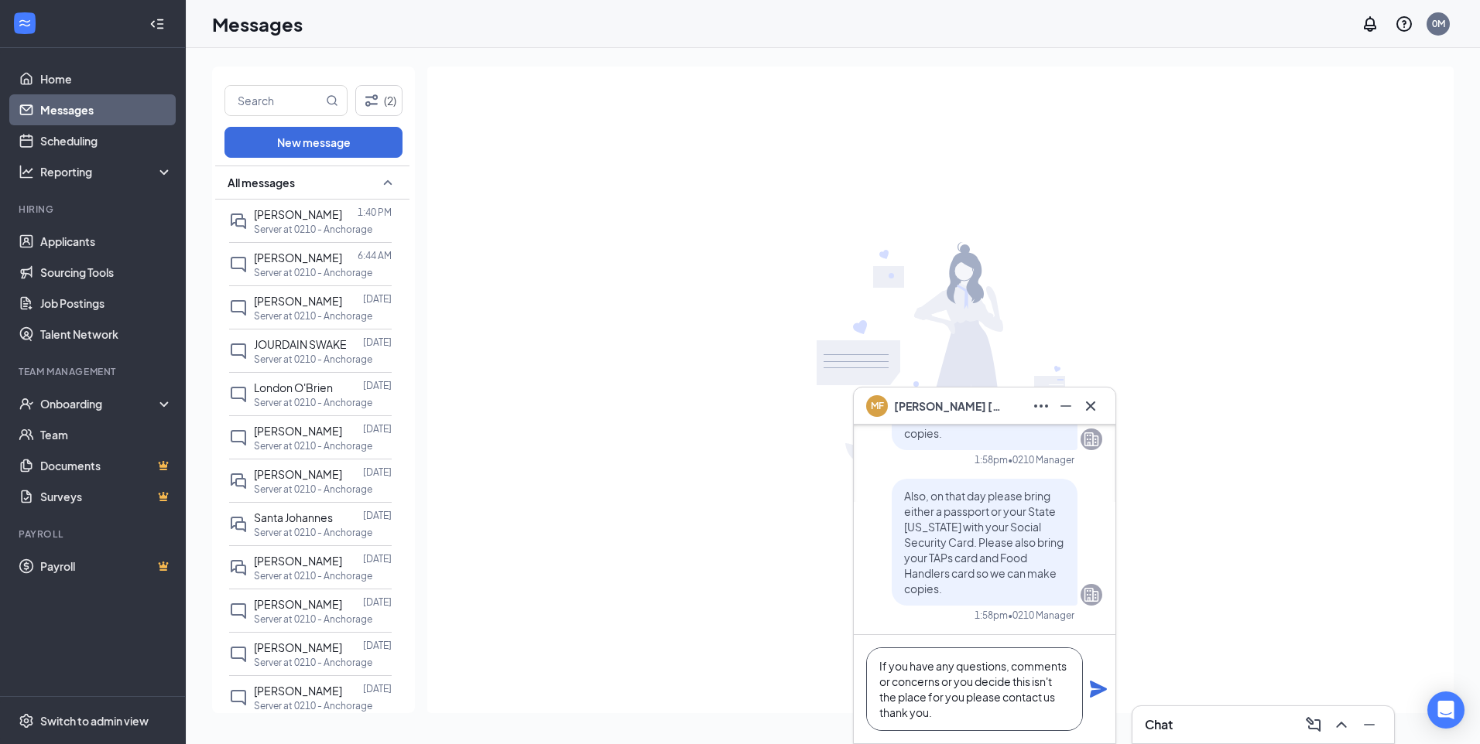
click at [966, 697] on textarea "If you have any questions, comments or concerns or you decide this isn't the pl…" at bounding box center [974, 690] width 217 height 84
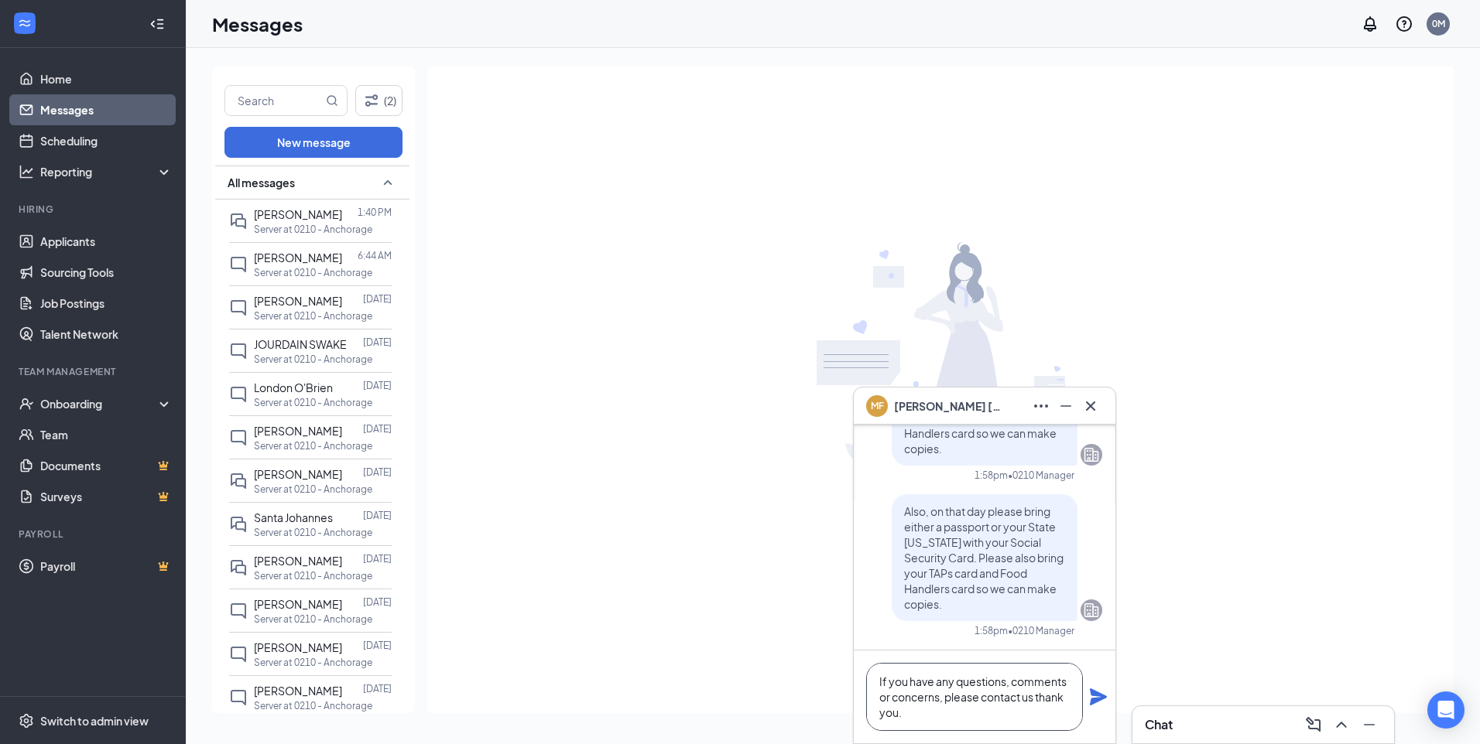
type textarea "If you have any questions, comments or concerns, please contact us thank you."
click at [1100, 701] on icon "Plane" at bounding box center [1098, 697] width 17 height 17
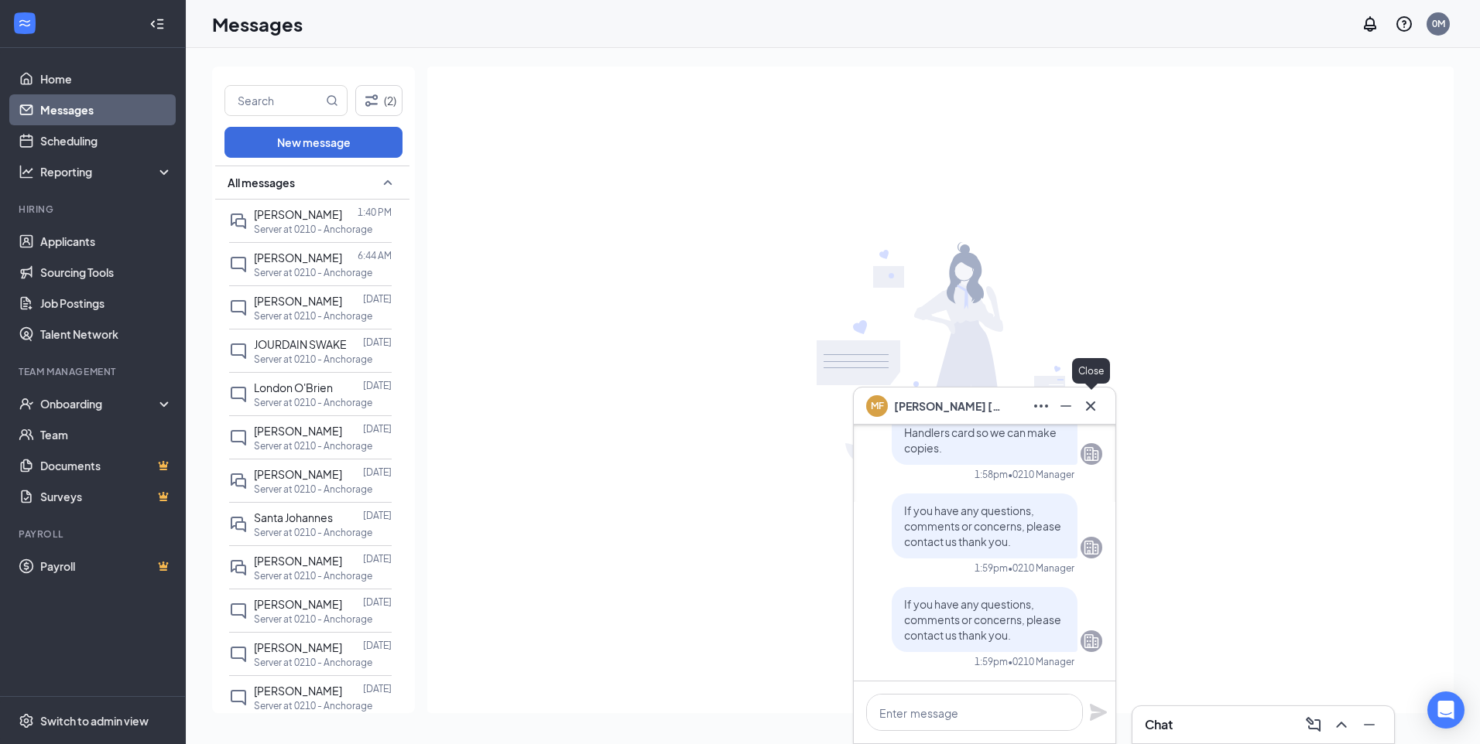
click at [1092, 406] on icon "Cross" at bounding box center [1090, 406] width 19 height 19
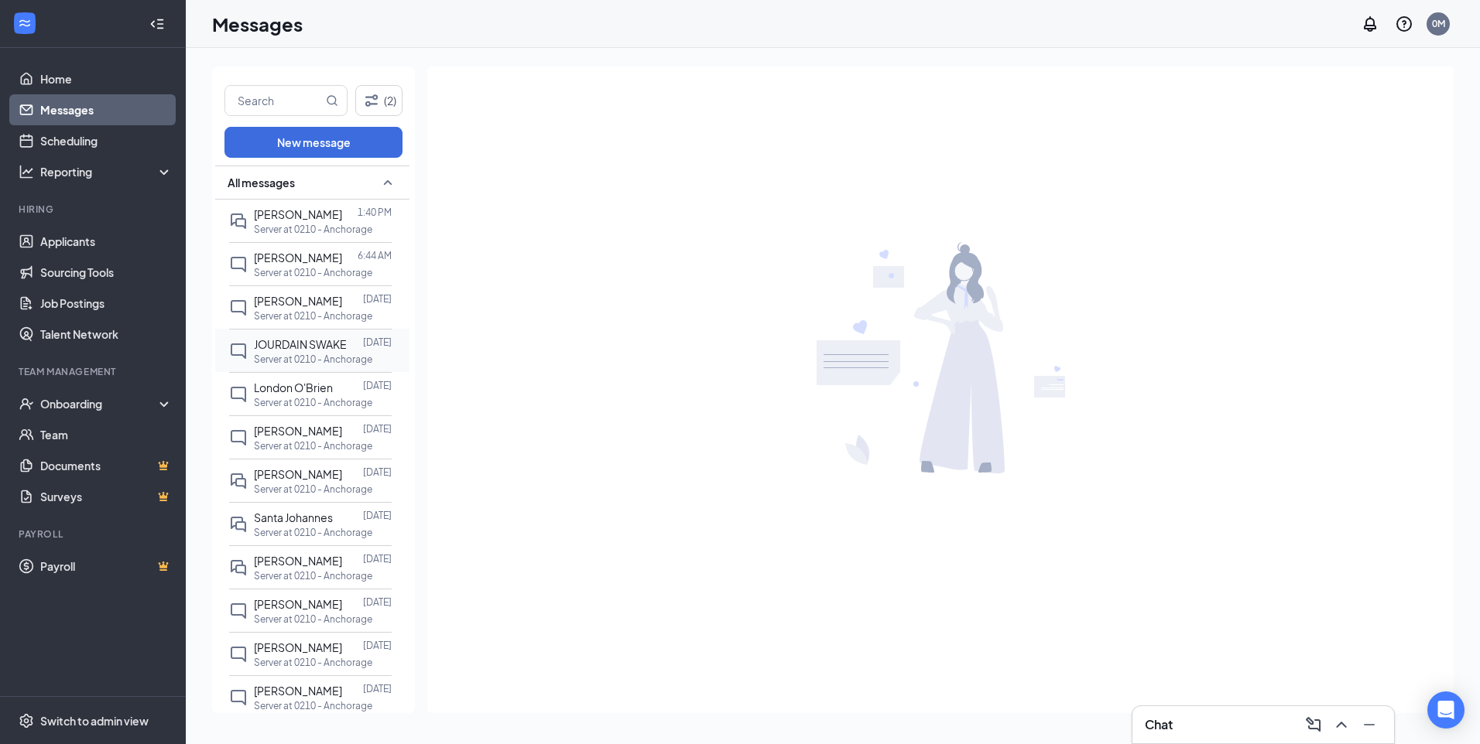
click at [268, 351] on span "JOURDAIN SWAKE" at bounding box center [300, 344] width 93 height 14
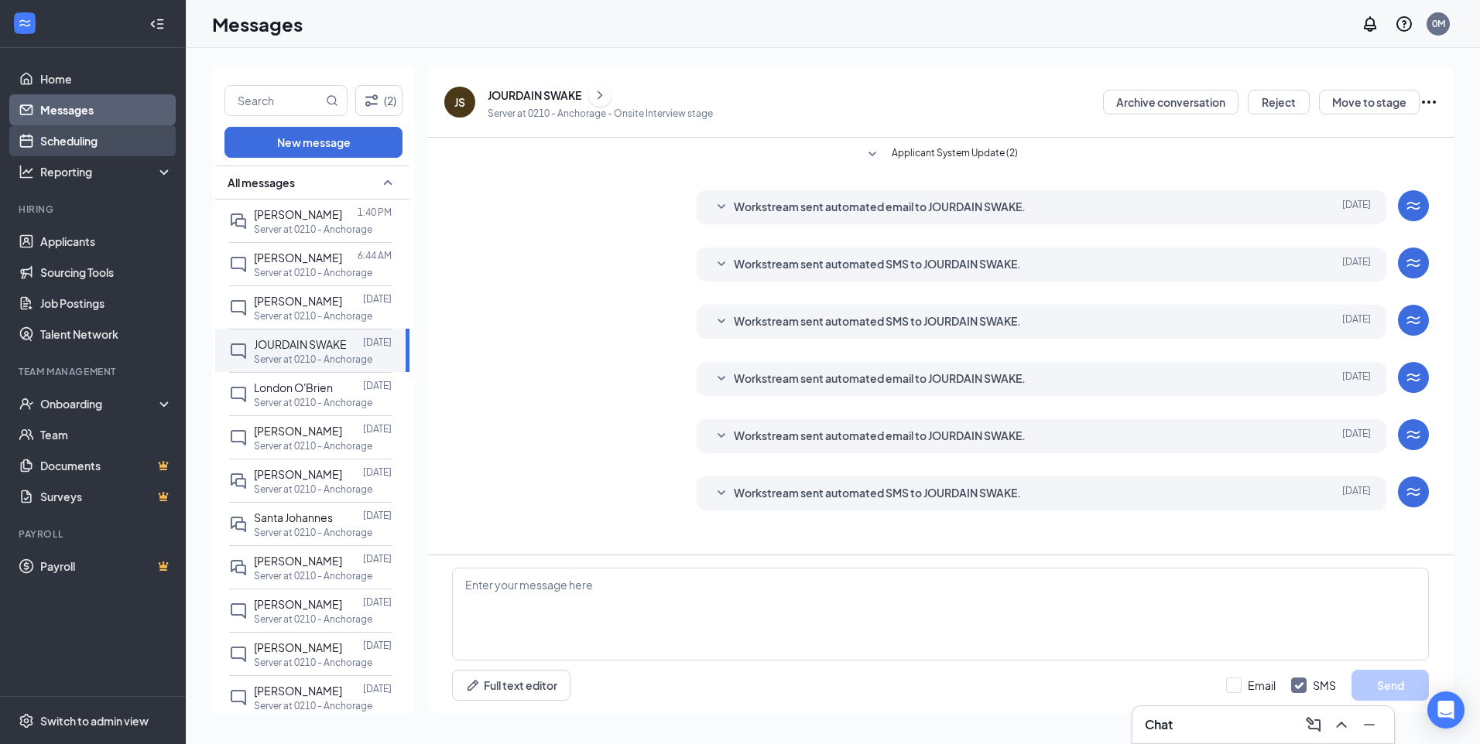
click at [70, 129] on link "Scheduling" at bounding box center [106, 140] width 132 height 31
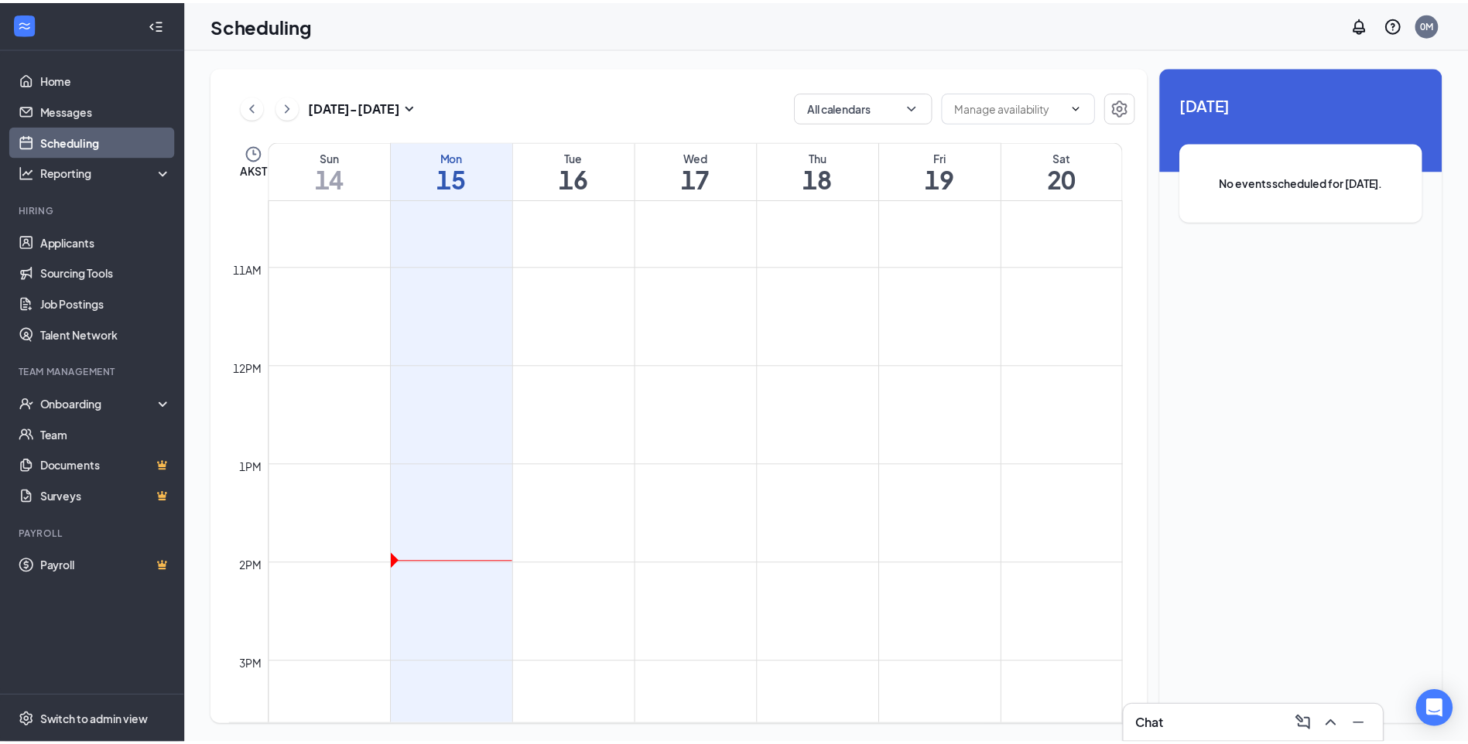
scroll to position [1152, 0]
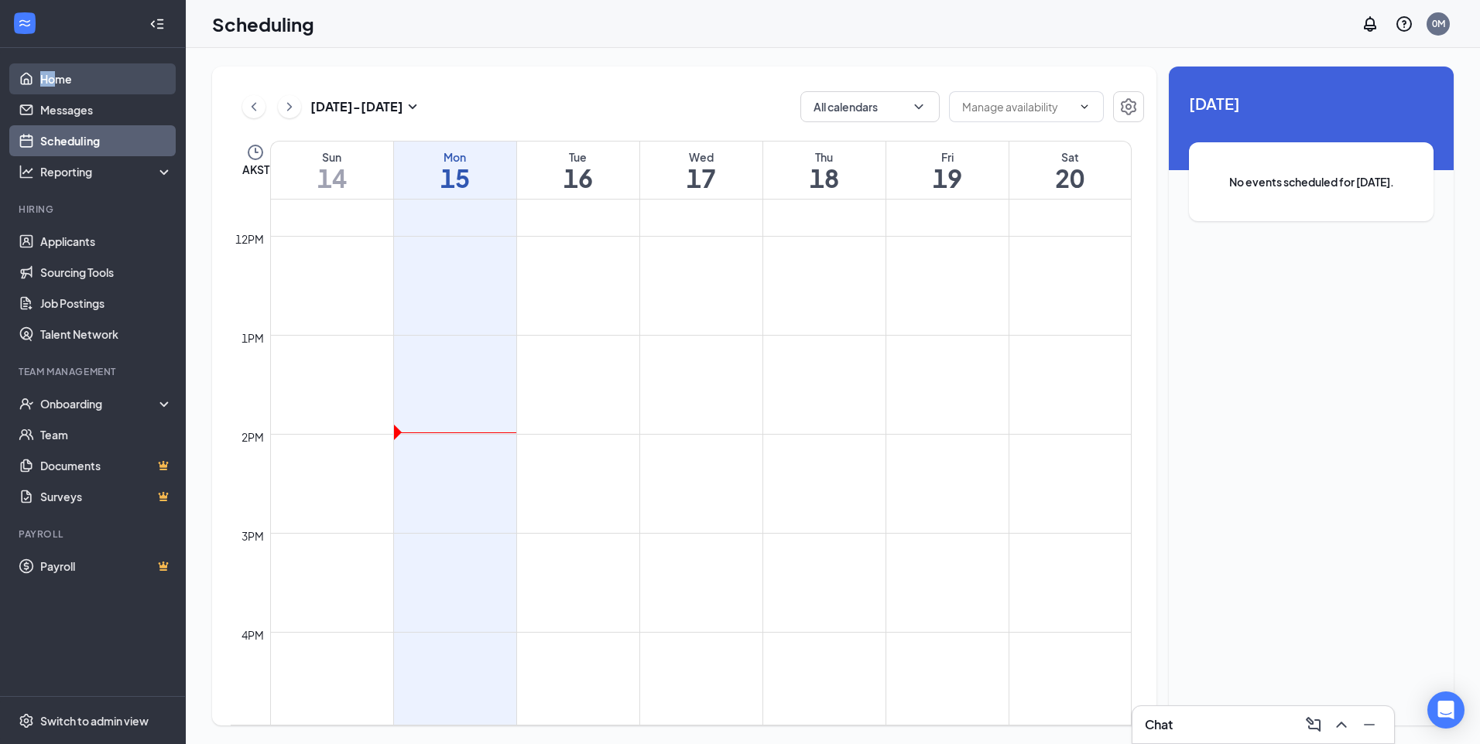
click at [57, 66] on ul "Home Messages Scheduling Reporting Hiring Applicants Sourcing Tools Job Posting…" at bounding box center [92, 372] width 185 height 648
drag, startPoint x: 57, startPoint y: 66, endPoint x: 53, endPoint y: 79, distance: 13.7
click at [53, 79] on link "Home" at bounding box center [106, 78] width 132 height 31
